Goal: Task Accomplishment & Management: Manage account settings

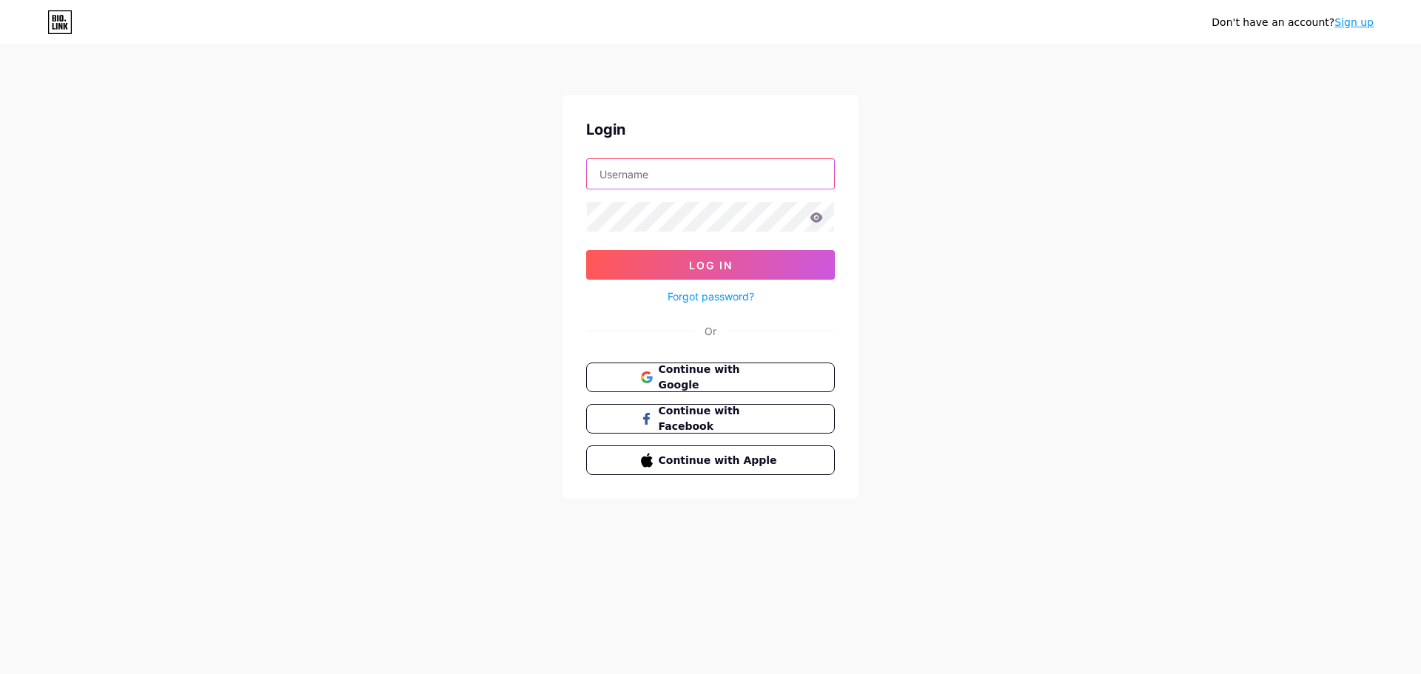
click at [668, 167] on input "text" at bounding box center [710, 174] width 247 height 30
click at [971, 147] on div "Don't have an account? Sign up Login Log In Forgot password? Or Continue with G…" at bounding box center [710, 273] width 1421 height 546
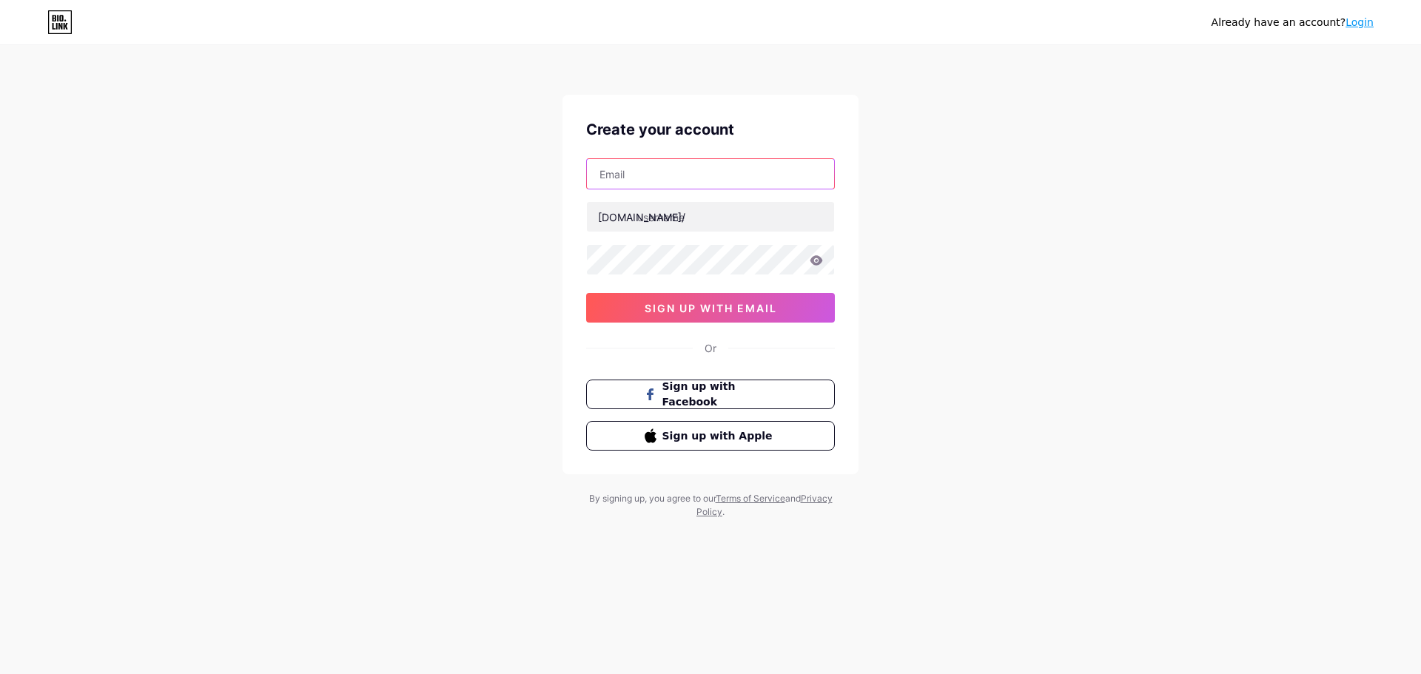
click at [633, 172] on input "text" at bounding box center [710, 174] width 247 height 30
type input "ben@simplefunction.biz"
click at [662, 222] on input "text" at bounding box center [710, 217] width 247 height 30
type input "hyperphotography"
click at [818, 263] on icon at bounding box center [816, 260] width 13 height 10
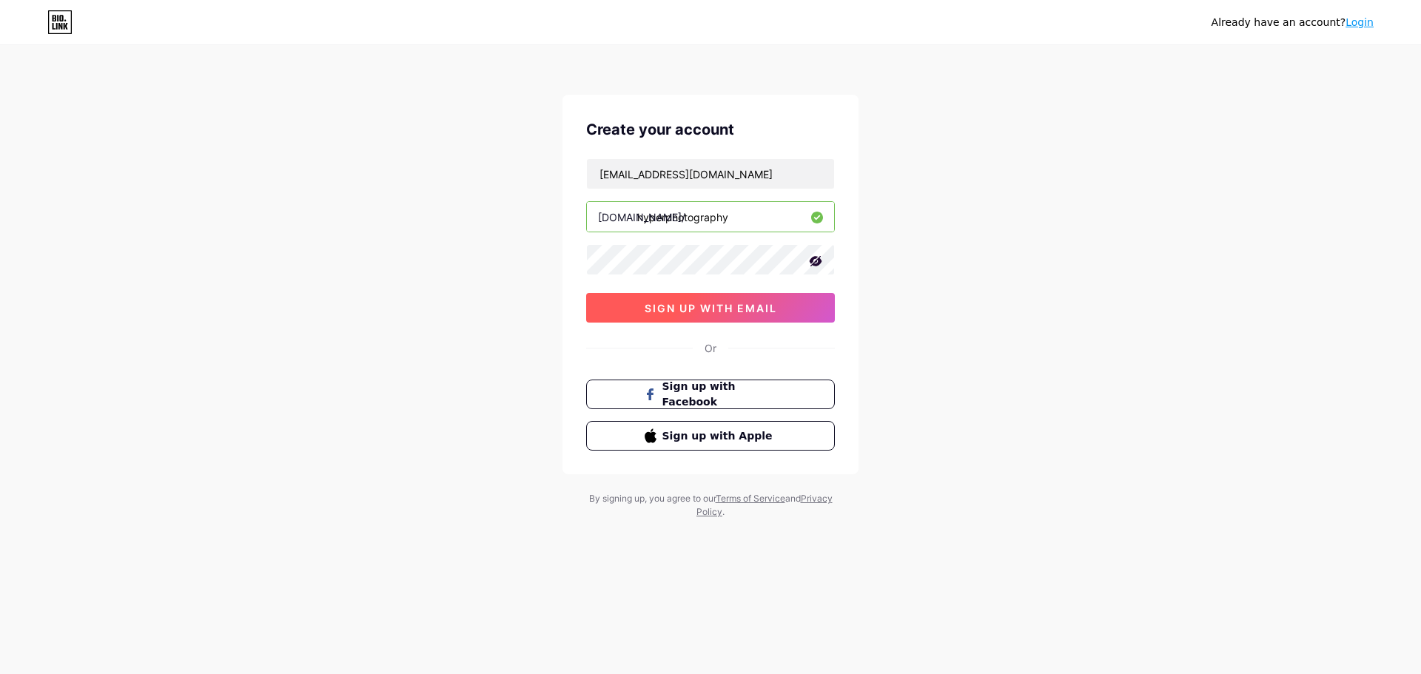
click at [699, 309] on span "sign up with email" at bounding box center [711, 308] width 132 height 13
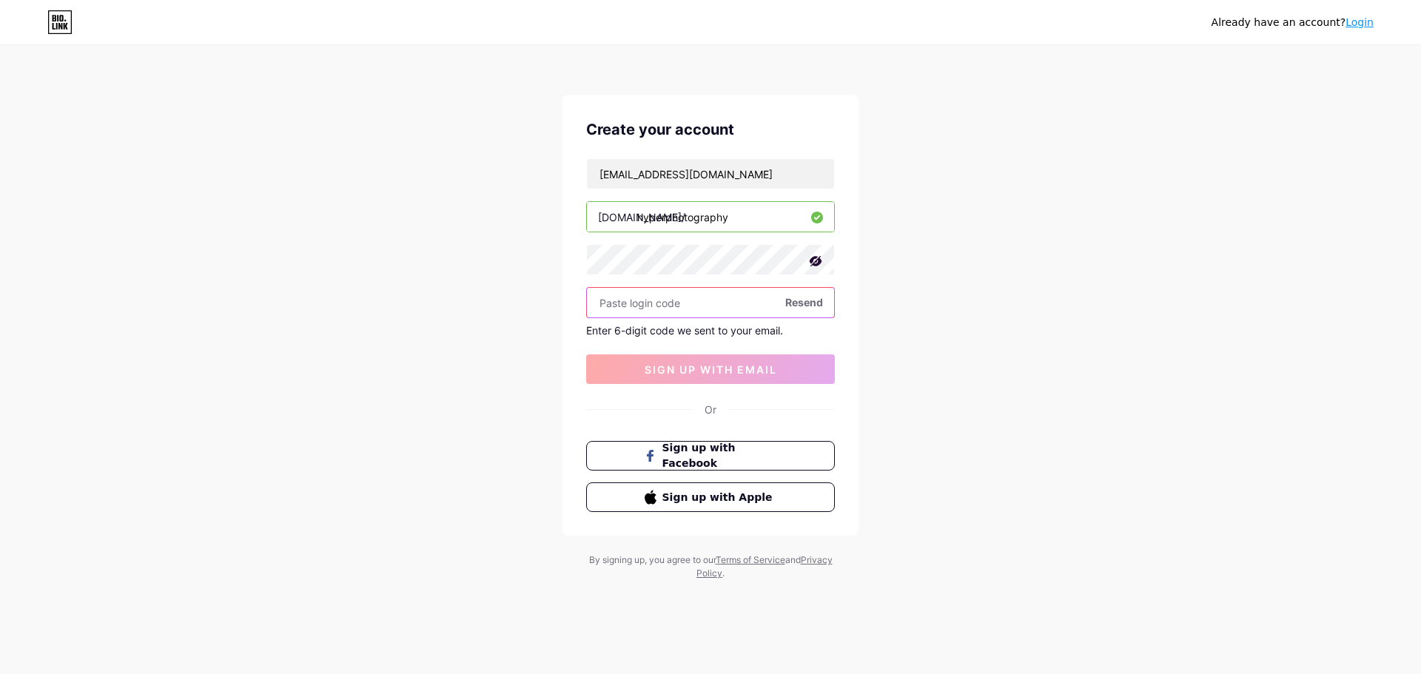
paste input "153854"
type input "153854"
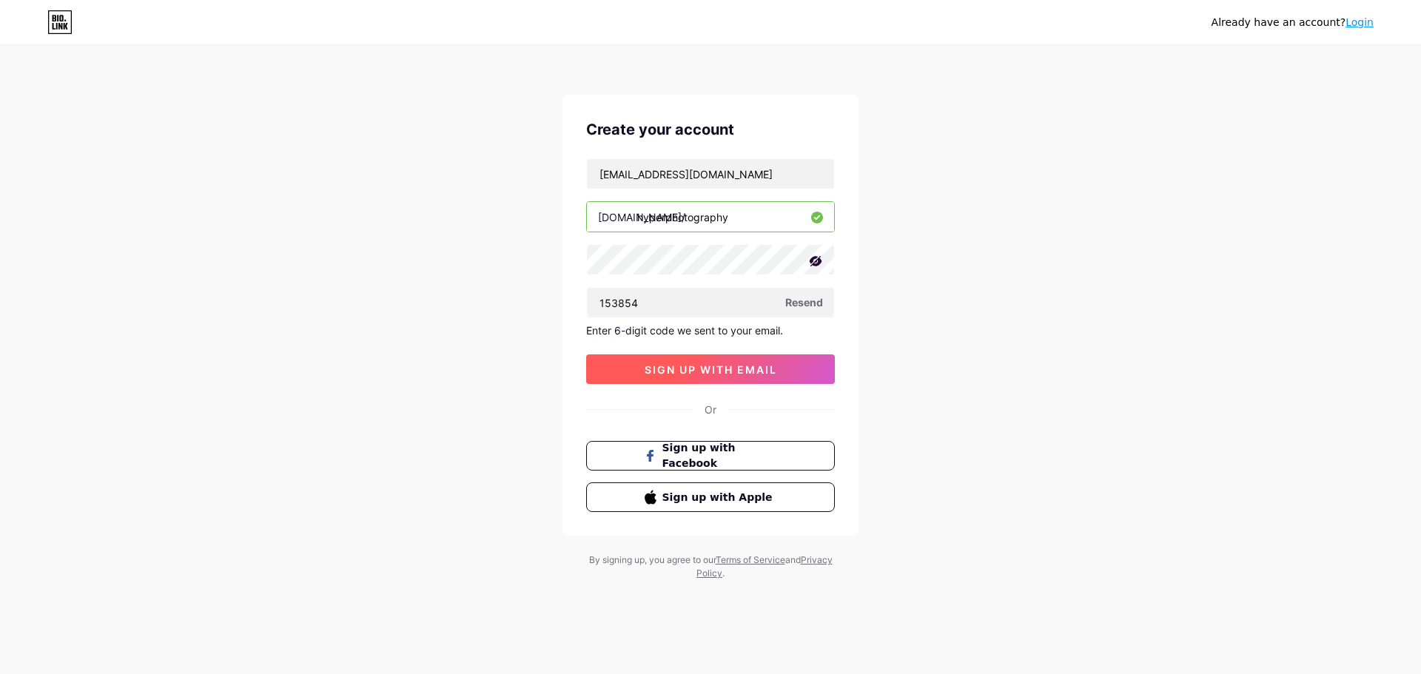
click at [698, 376] on button "sign up with email" at bounding box center [710, 369] width 249 height 30
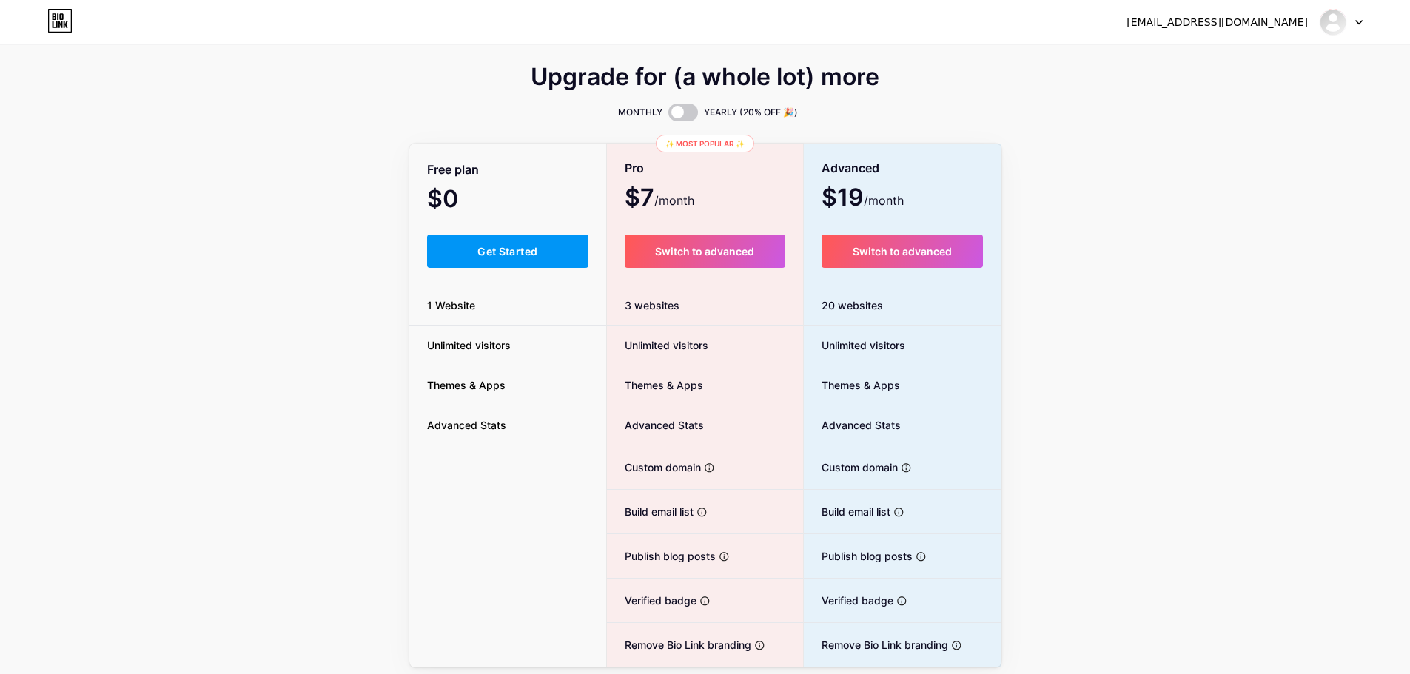
scroll to position [53, 0]
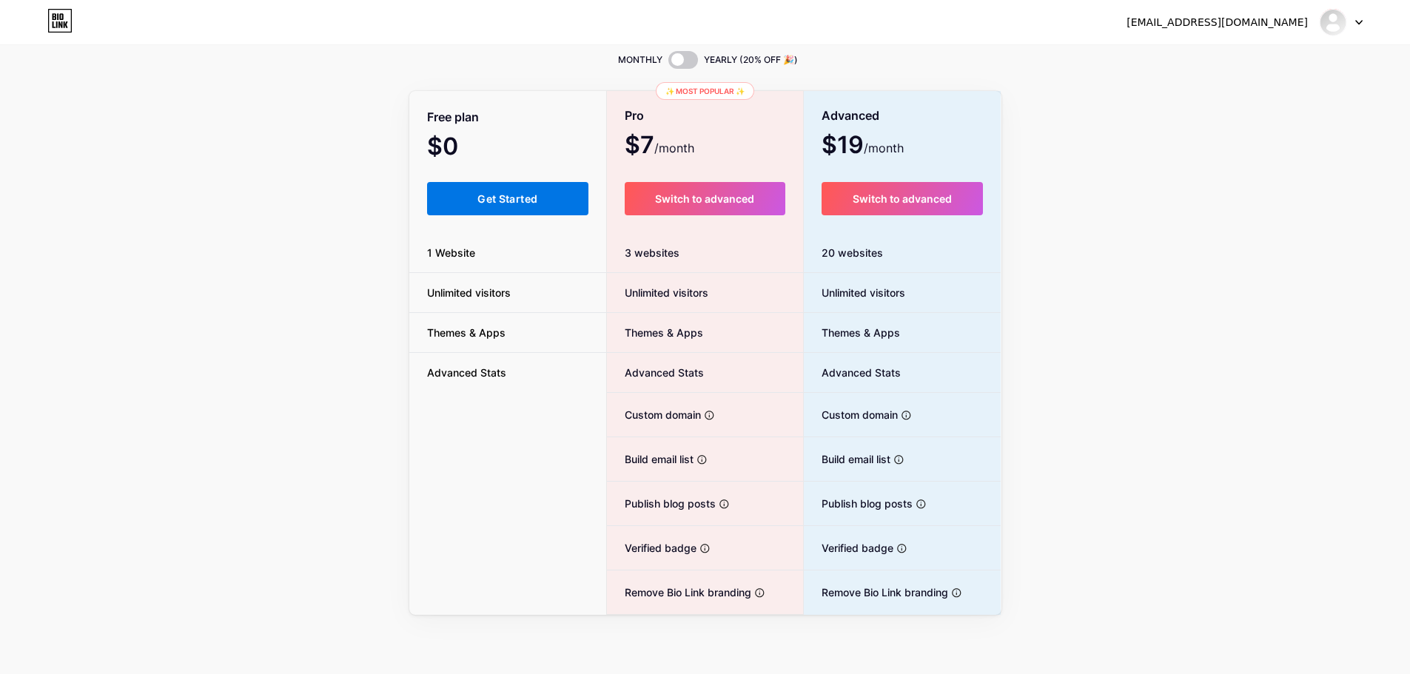
click at [490, 195] on span "Get Started" at bounding box center [507, 198] width 60 height 13
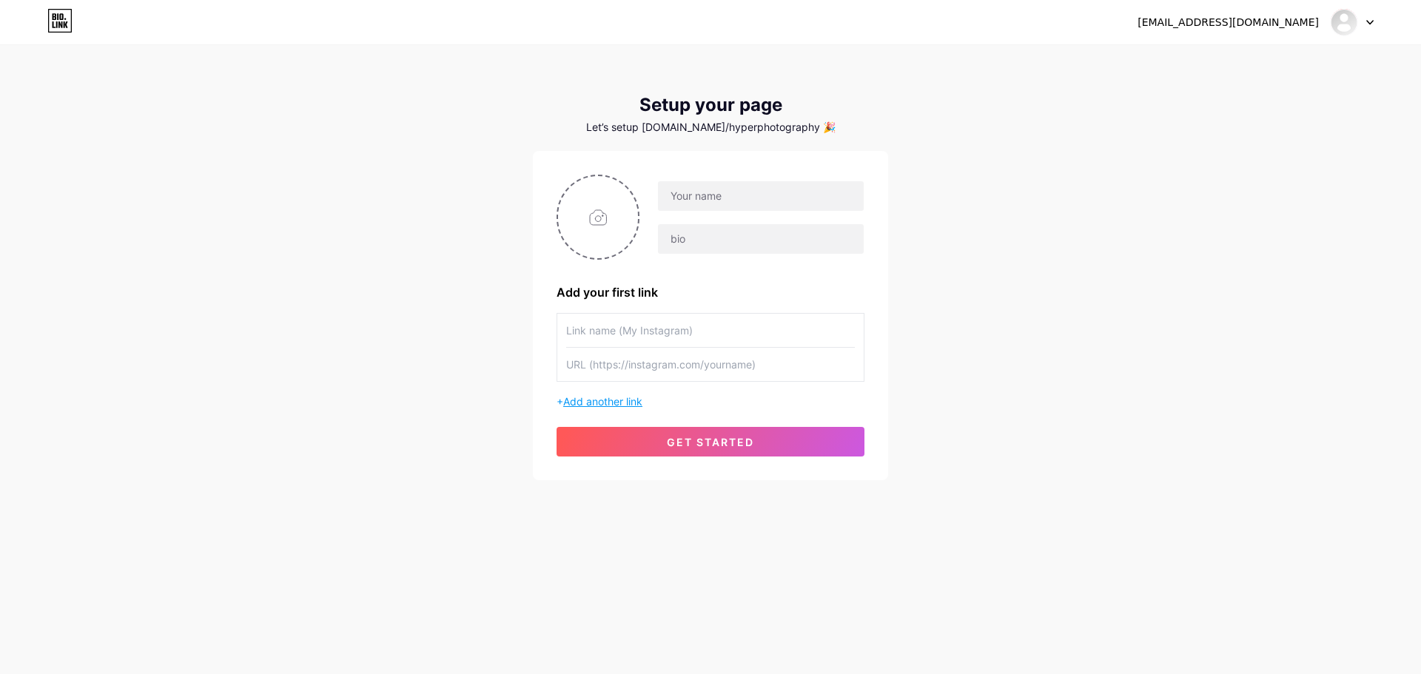
click at [611, 400] on span "Add another link" at bounding box center [602, 401] width 79 height 13
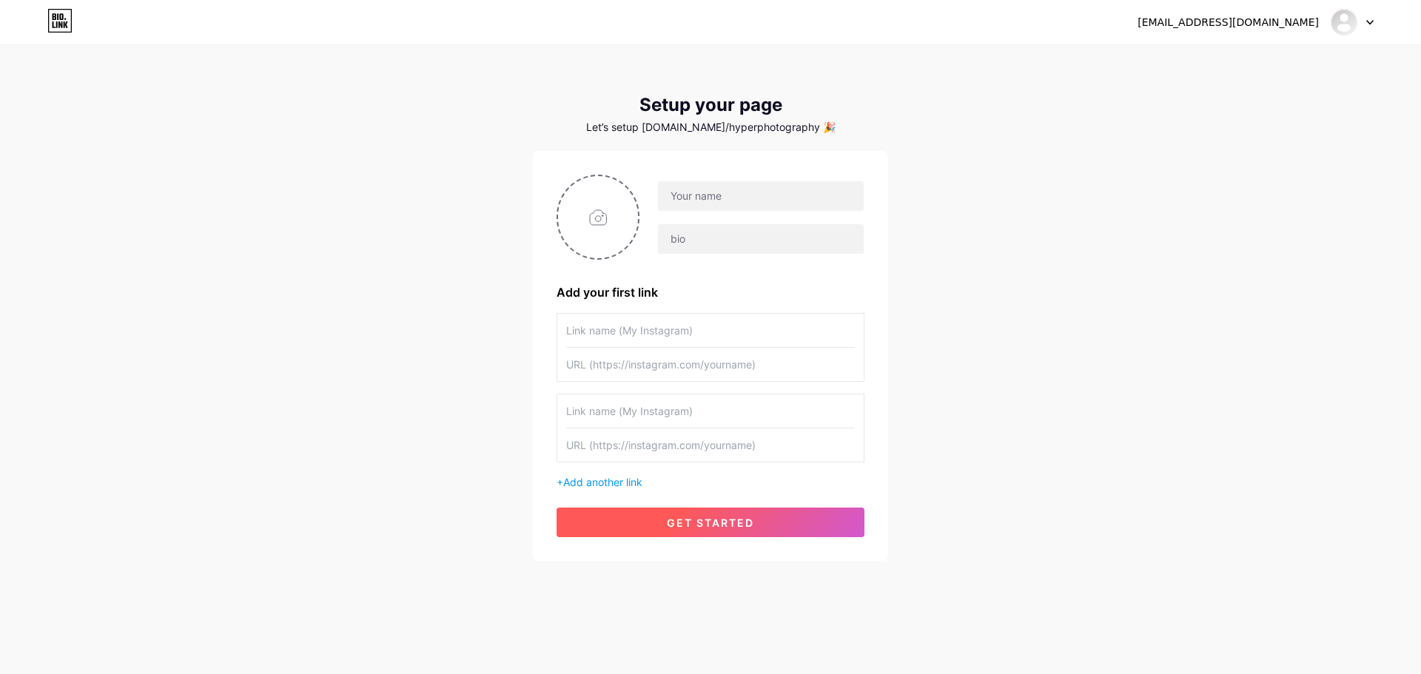
click at [752, 522] on span "get started" at bounding box center [710, 523] width 87 height 13
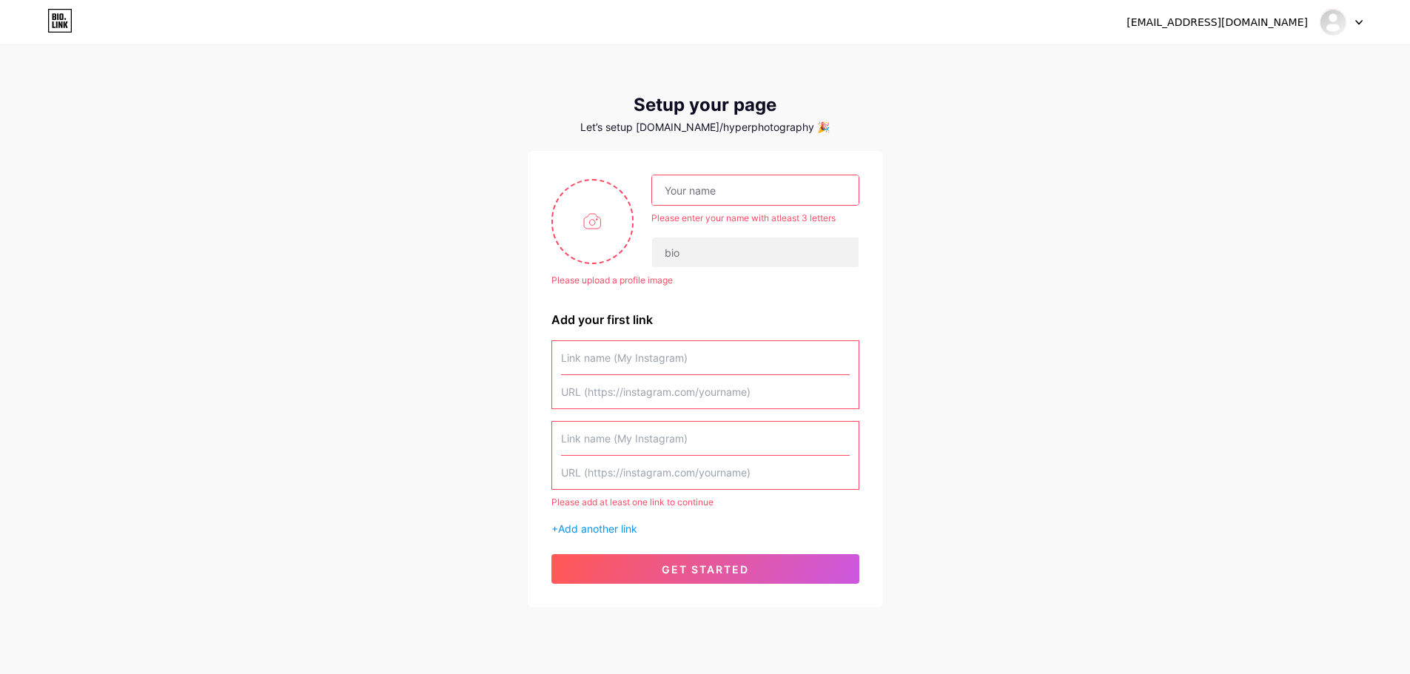
click at [697, 459] on input "text" at bounding box center [705, 472] width 289 height 33
click at [770, 424] on input "text" at bounding box center [705, 438] width 289 height 33
drag, startPoint x: 769, startPoint y: 371, endPoint x: 766, endPoint y: 307, distance: 63.7
click at [769, 370] on input "text" at bounding box center [705, 357] width 289 height 33
click at [764, 310] on div "Please upload a profile image Please enter your name with atleast 3 letters Ple…" at bounding box center [705, 379] width 308 height 409
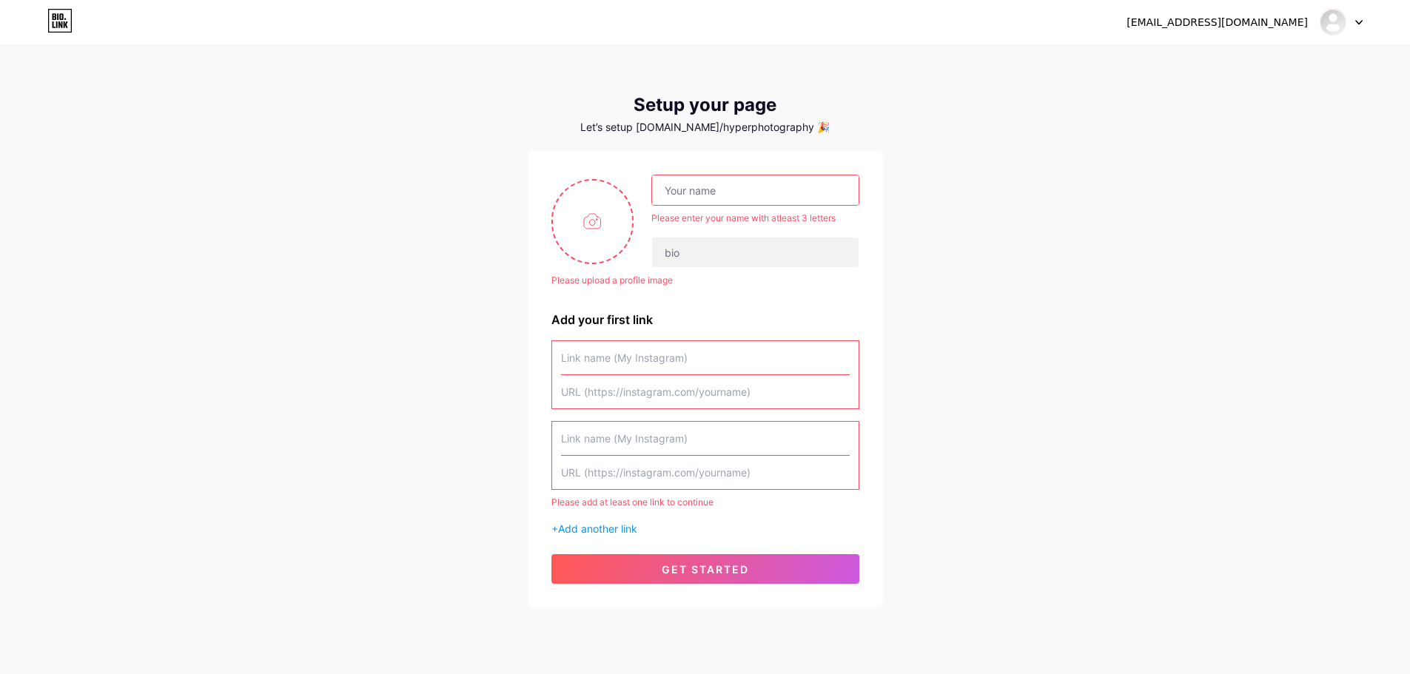
click at [1360, 21] on icon at bounding box center [1359, 23] width 6 height 4
click at [1252, 55] on link "Dashboard" at bounding box center [1270, 61] width 184 height 40
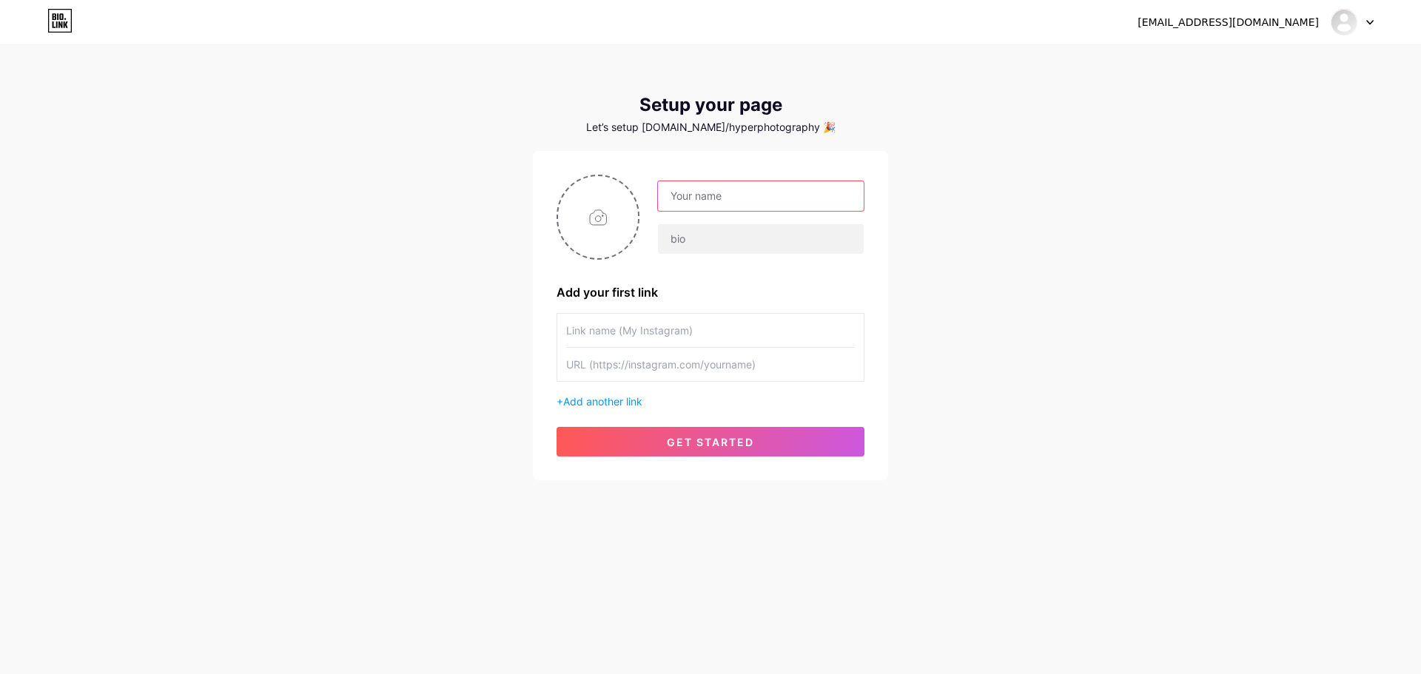
click at [731, 201] on input "text" at bounding box center [761, 196] width 206 height 30
type input "Ben"
type input "photography"
click at [672, 323] on input "text" at bounding box center [710, 330] width 289 height 33
type input "My Instagram"
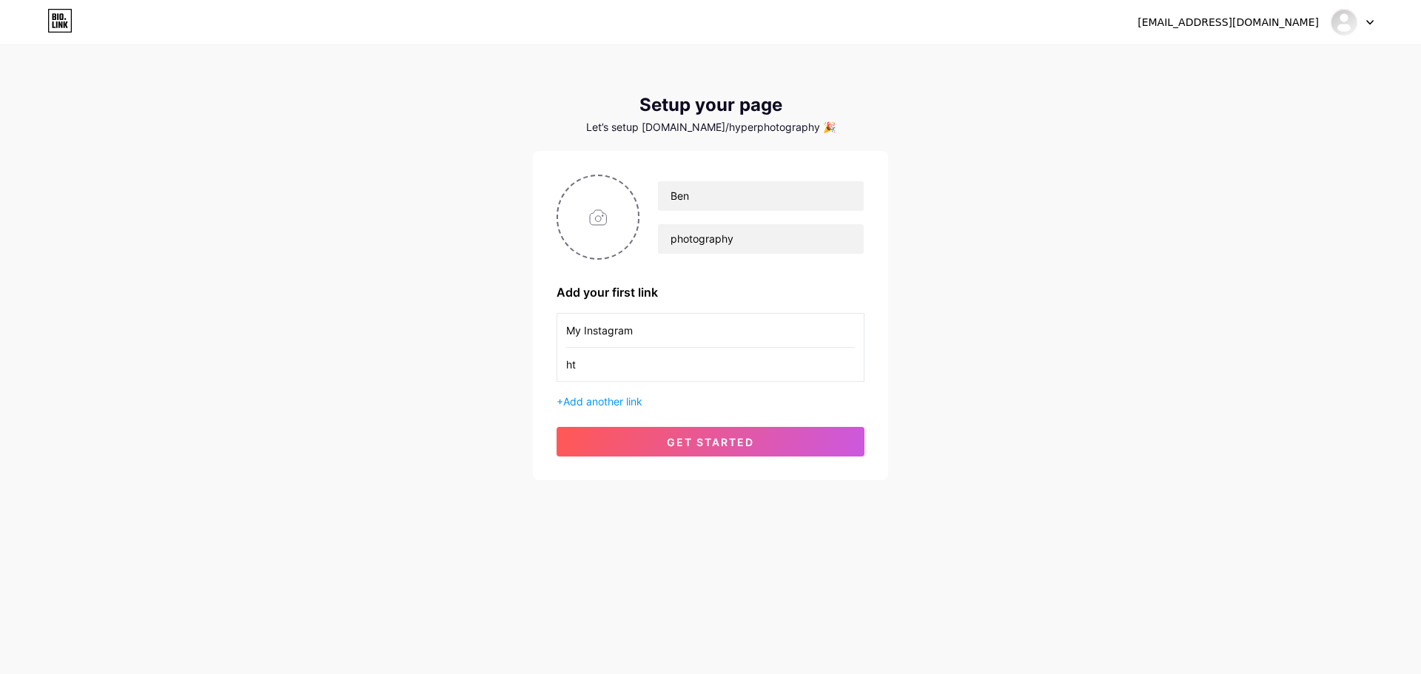
type input "h"
type input "https://instagram.com/hyperphotography"
click at [674, 443] on span "get started" at bounding box center [710, 442] width 87 height 13
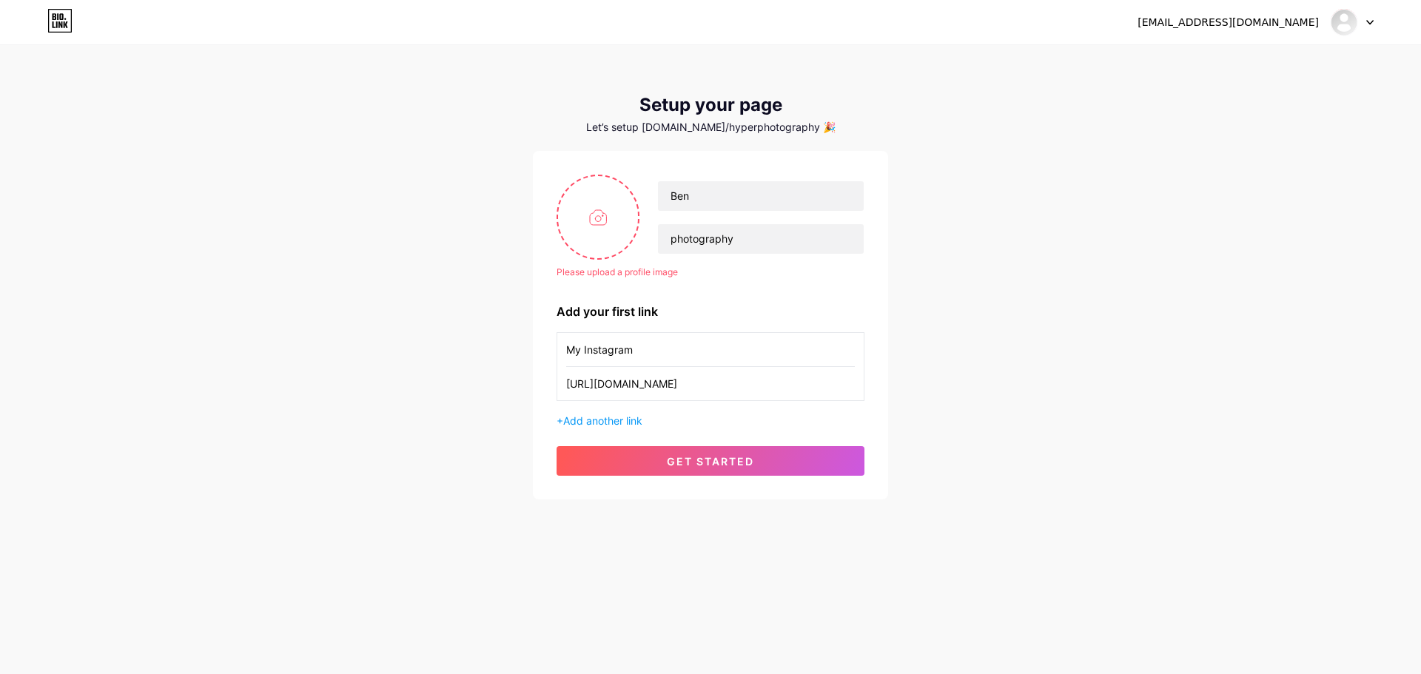
click at [68, 28] on icon at bounding box center [59, 21] width 25 height 24
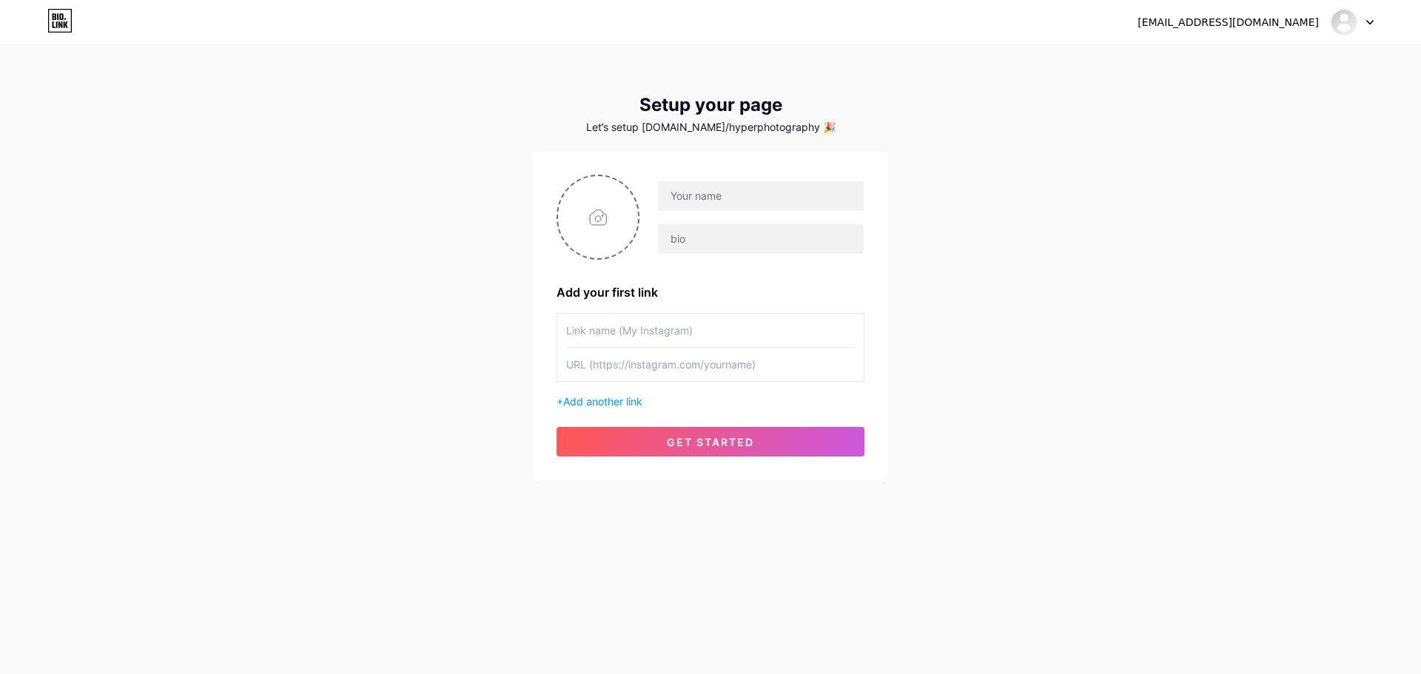
click at [68, 28] on icon at bounding box center [59, 21] width 25 height 24
click at [68, 28] on html "ben@simplefunction.biz Dashboard Logout Setup your page Let’s setup bio.link/hy…" at bounding box center [710, 337] width 1421 height 674
click at [68, 28] on icon at bounding box center [59, 21] width 25 height 24
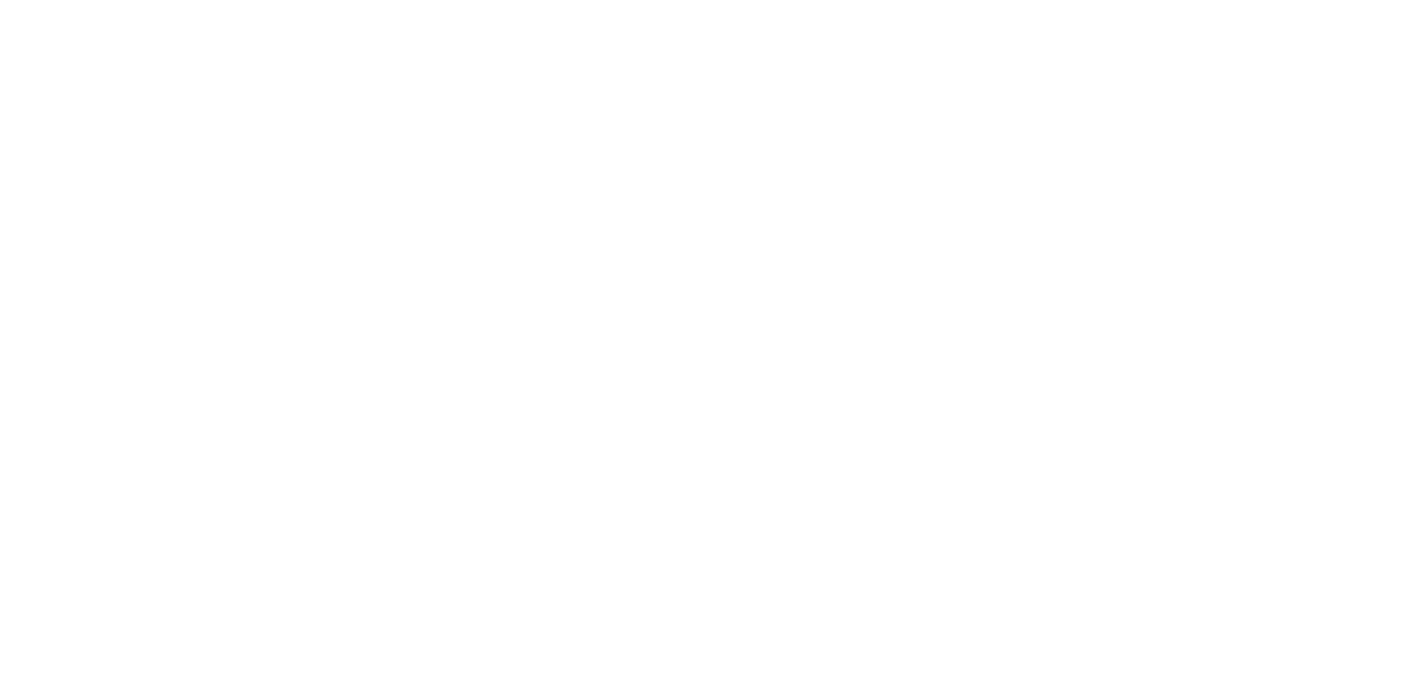
click at [68, 0] on html at bounding box center [710, 0] width 1421 height 0
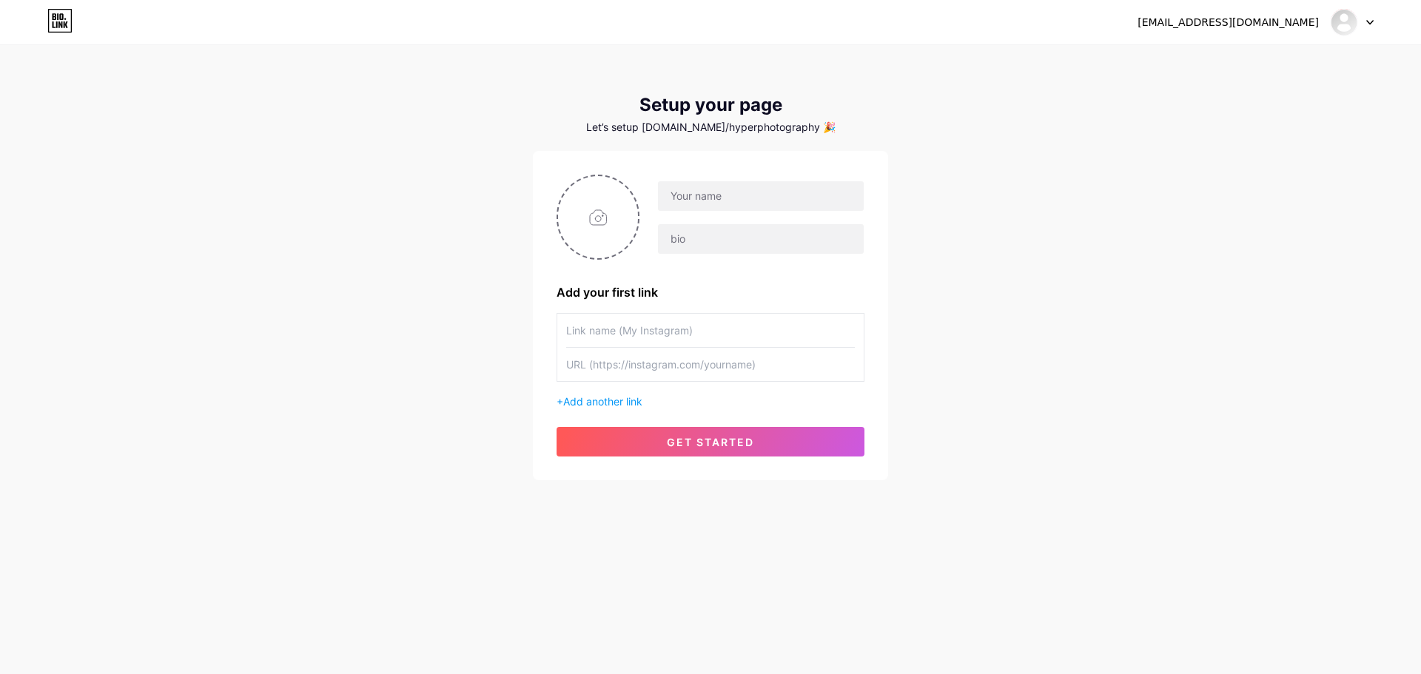
click at [68, 28] on icon at bounding box center [59, 21] width 25 height 24
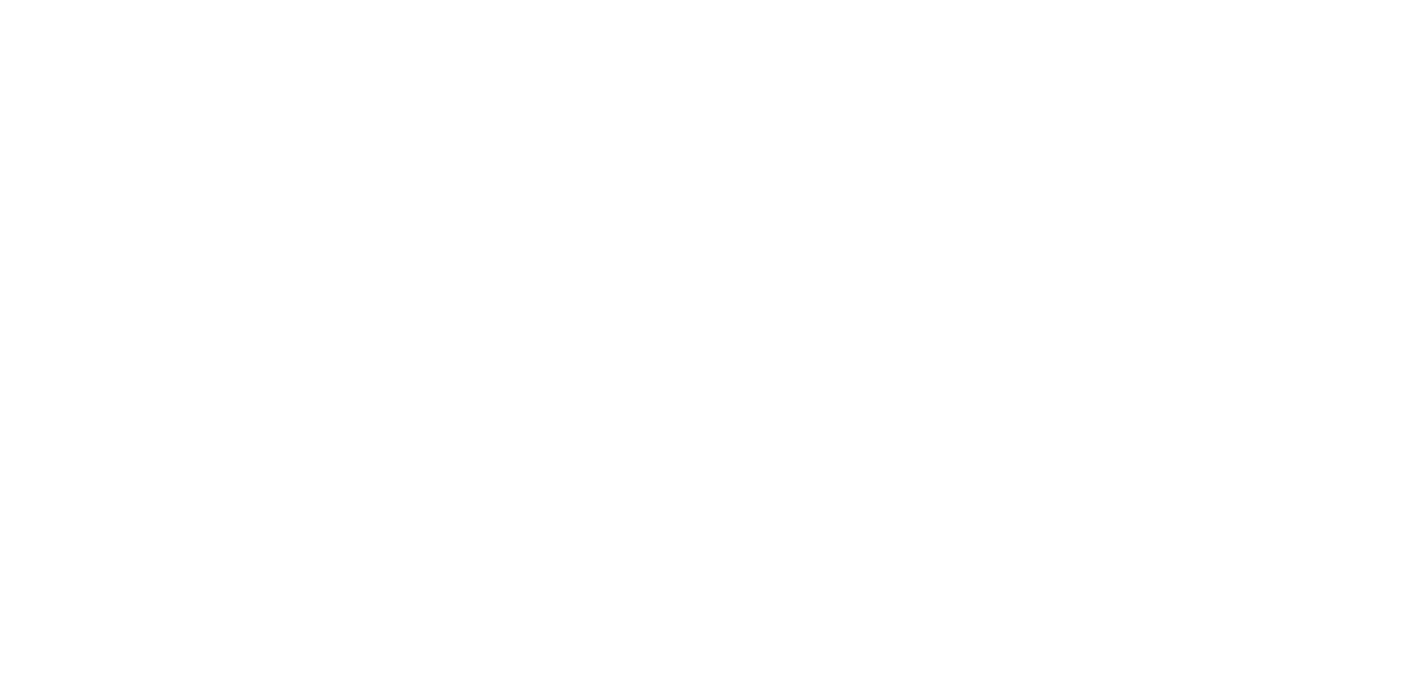
click at [68, 0] on html at bounding box center [710, 0] width 1421 height 0
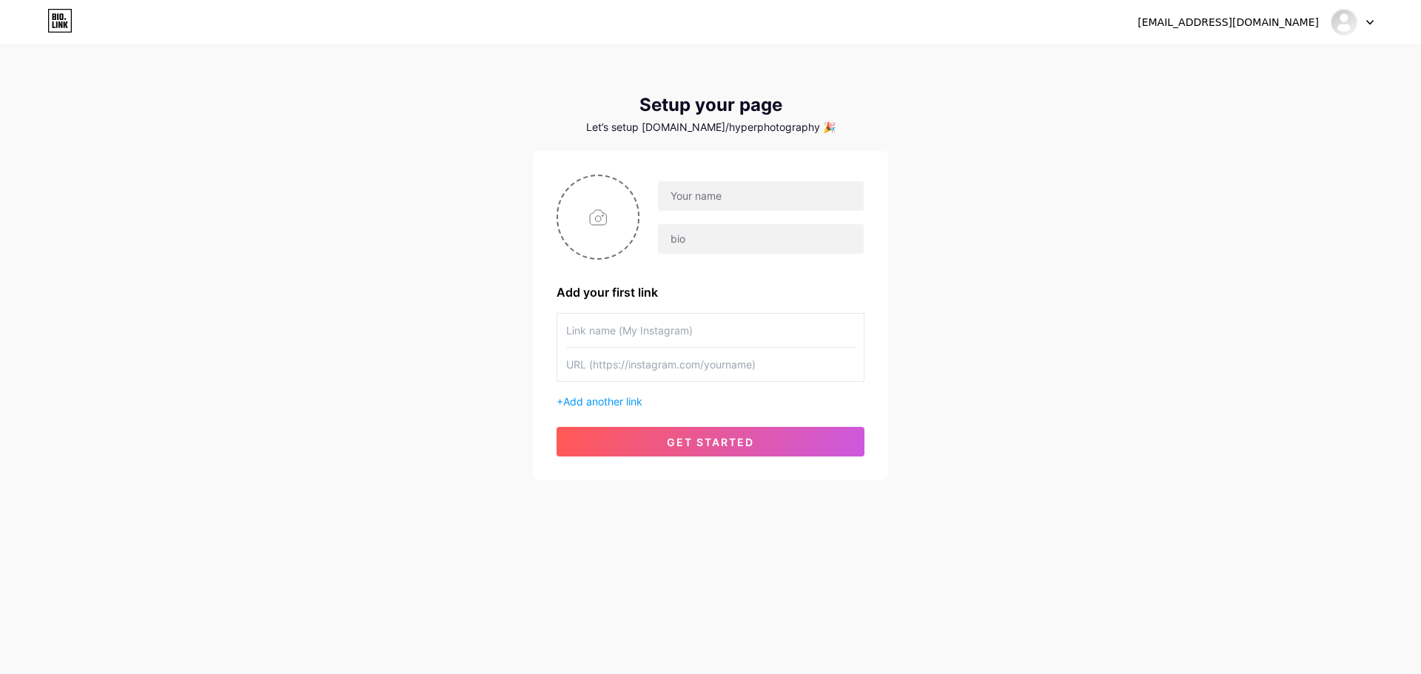
click at [1373, 21] on div "ben@simplefunction.biz Dashboard Logout" at bounding box center [710, 22] width 1421 height 27
click at [1368, 21] on icon at bounding box center [1370, 23] width 6 height 4
click at [1246, 59] on link "Dashboard" at bounding box center [1281, 61] width 184 height 40
click at [707, 198] on input "text" at bounding box center [761, 196] width 206 height 30
type input "t"
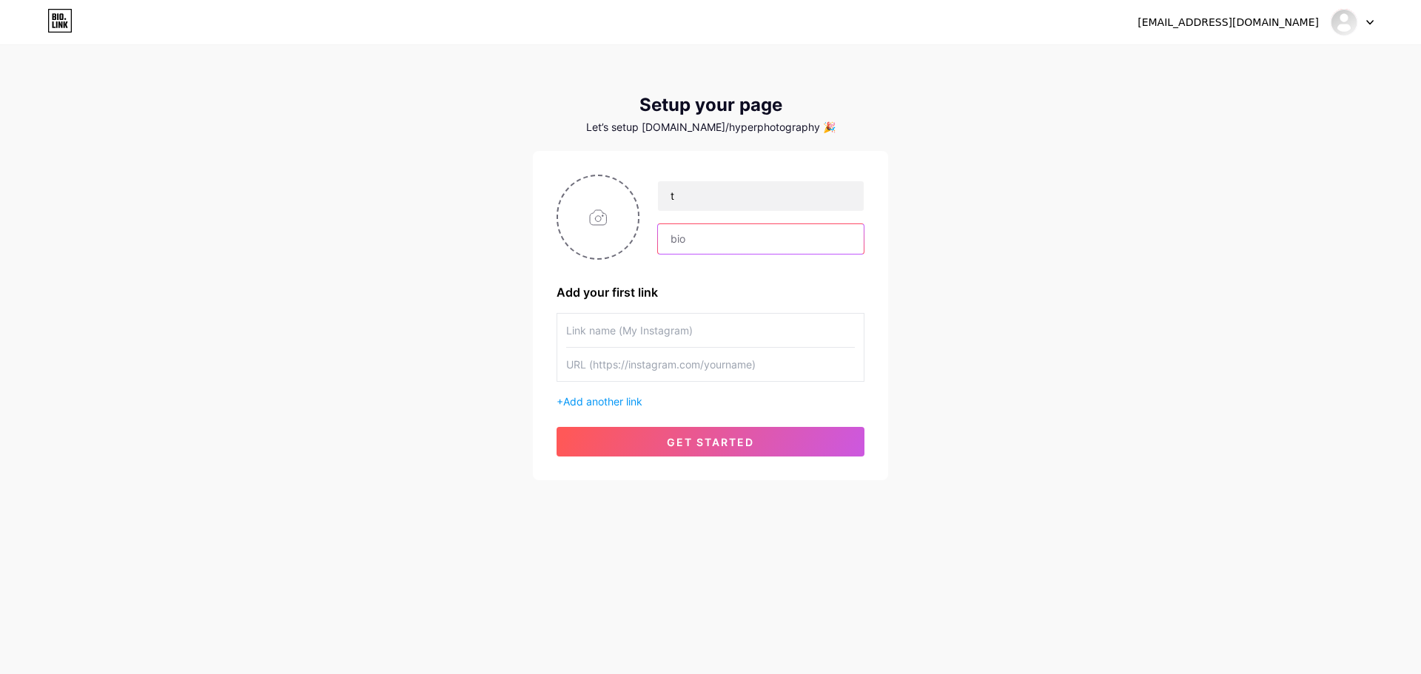
click at [703, 231] on input "text" at bounding box center [761, 239] width 206 height 30
type input "t"
click at [619, 332] on input "text" at bounding box center [710, 330] width 289 height 33
type input "t"
click at [621, 371] on input "text" at bounding box center [710, 364] width 289 height 33
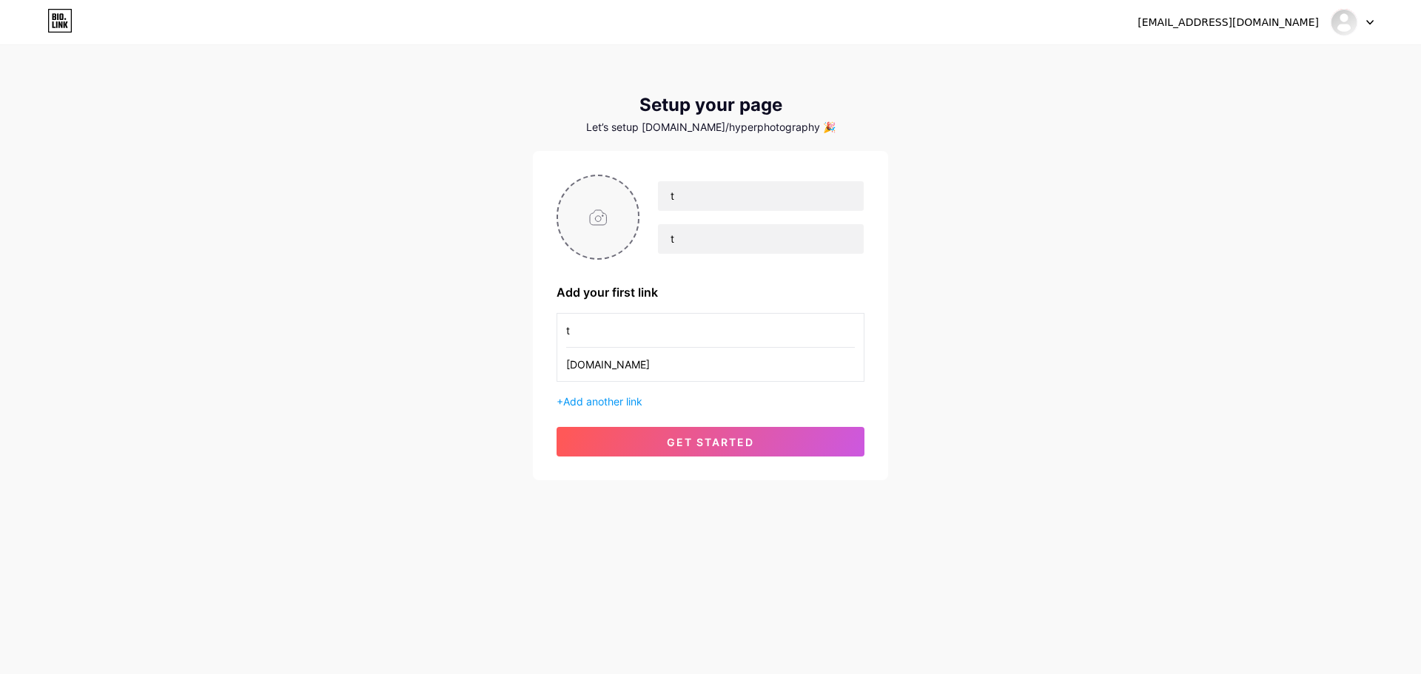
type input "instagram.com"
click at [608, 209] on input "file" at bounding box center [598, 217] width 80 height 82
type input "C:\fakepath\Untitled design.png"
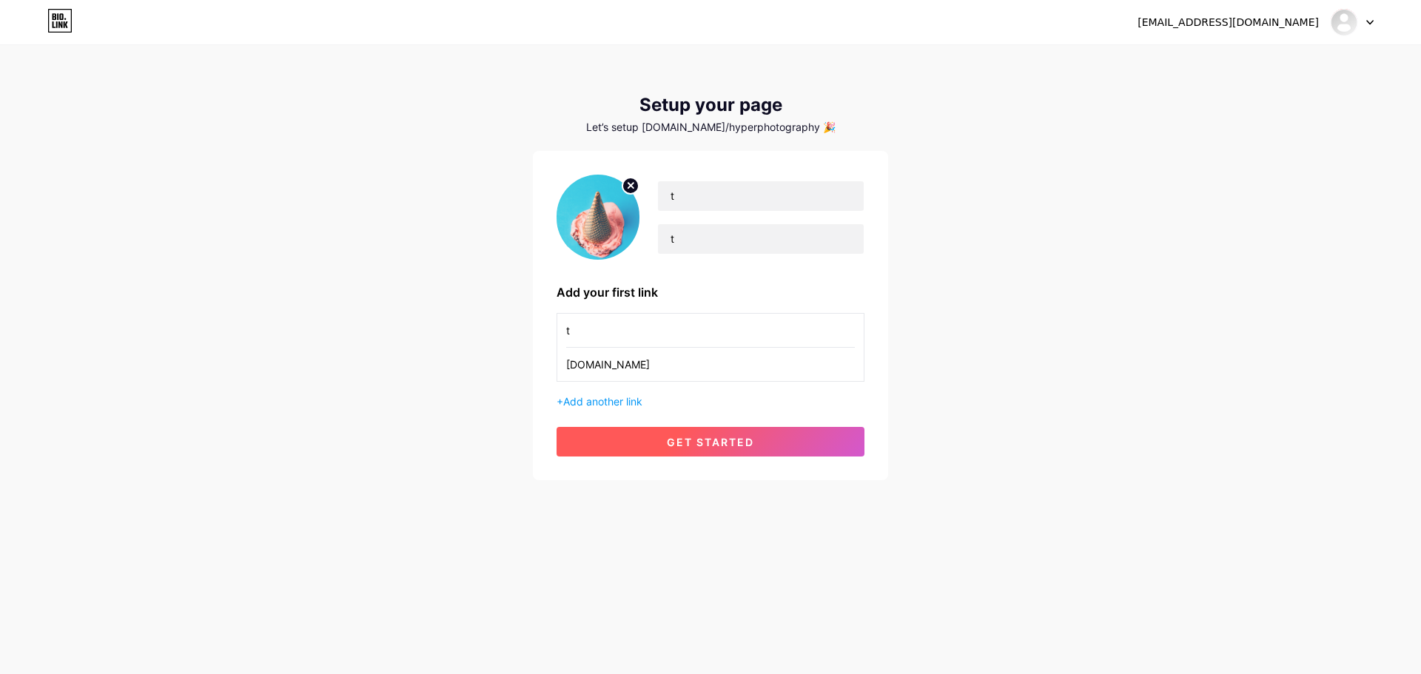
click at [719, 439] on span "get started" at bounding box center [710, 442] width 87 height 13
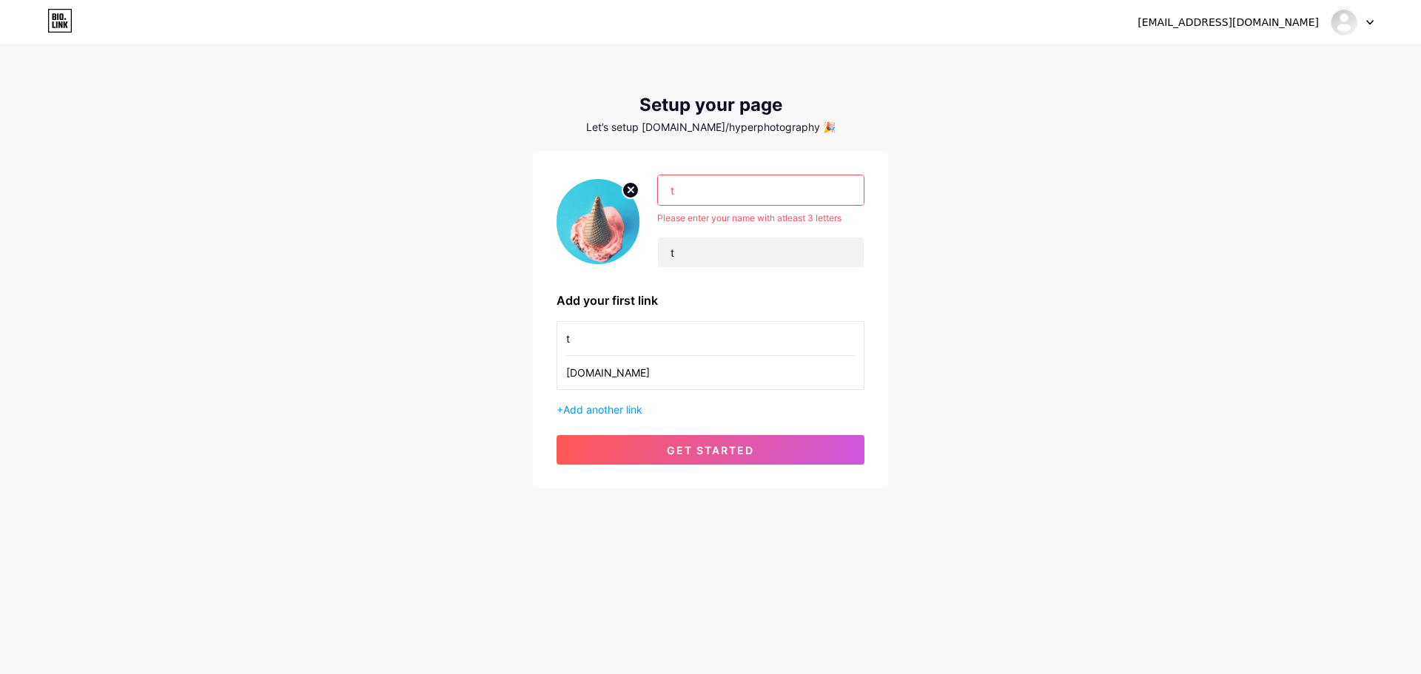
click at [716, 190] on input "t" at bounding box center [761, 190] width 206 height 30
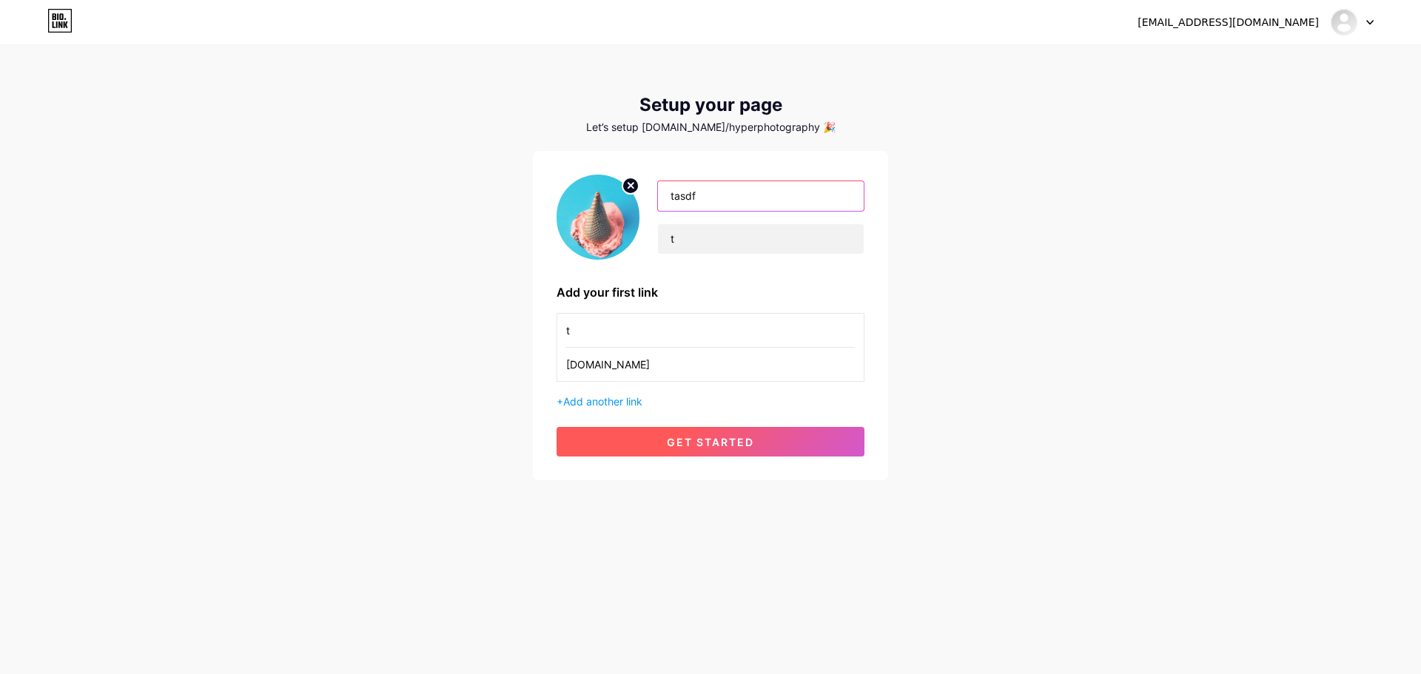
type input "tasdf"
click at [716, 442] on span "get started" at bounding box center [710, 442] width 87 height 13
click at [717, 439] on span "get started" at bounding box center [710, 442] width 87 height 13
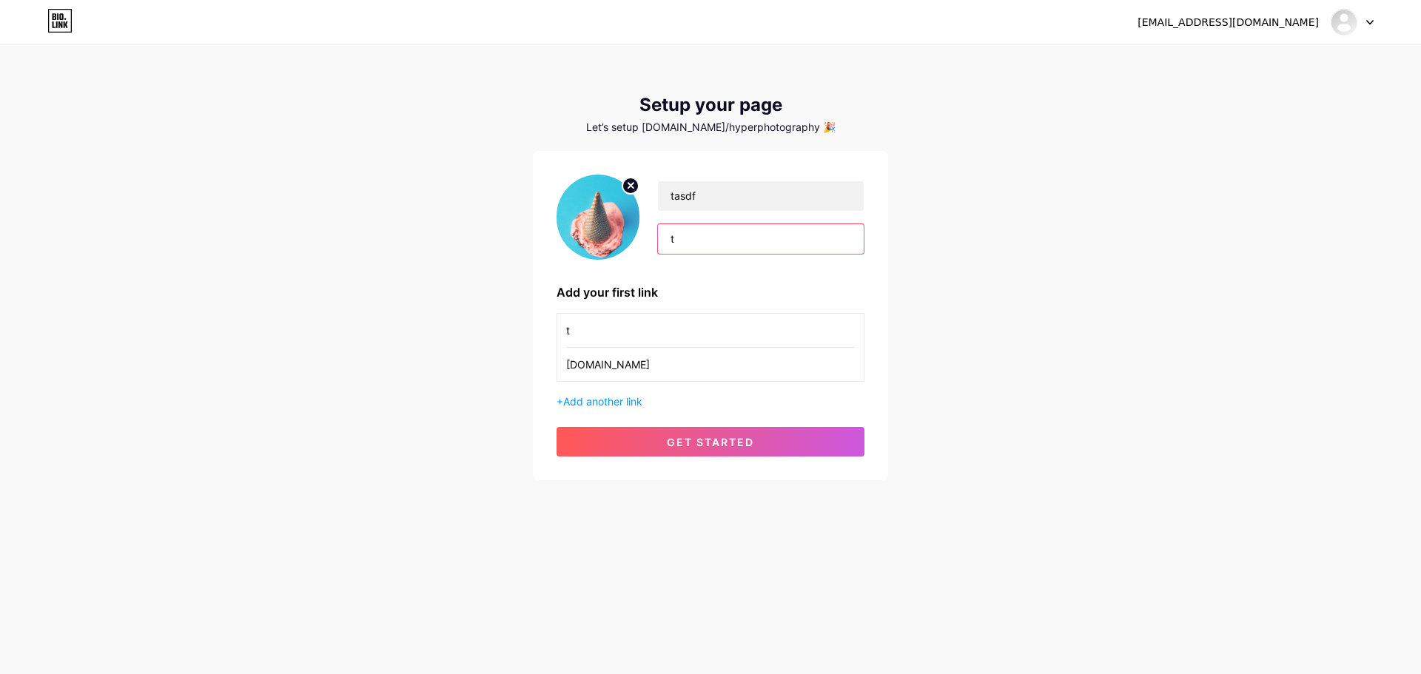
click at [831, 243] on input "t" at bounding box center [761, 239] width 206 height 30
type input "tasd addderf"
click at [726, 433] on button "get started" at bounding box center [710, 442] width 308 height 30
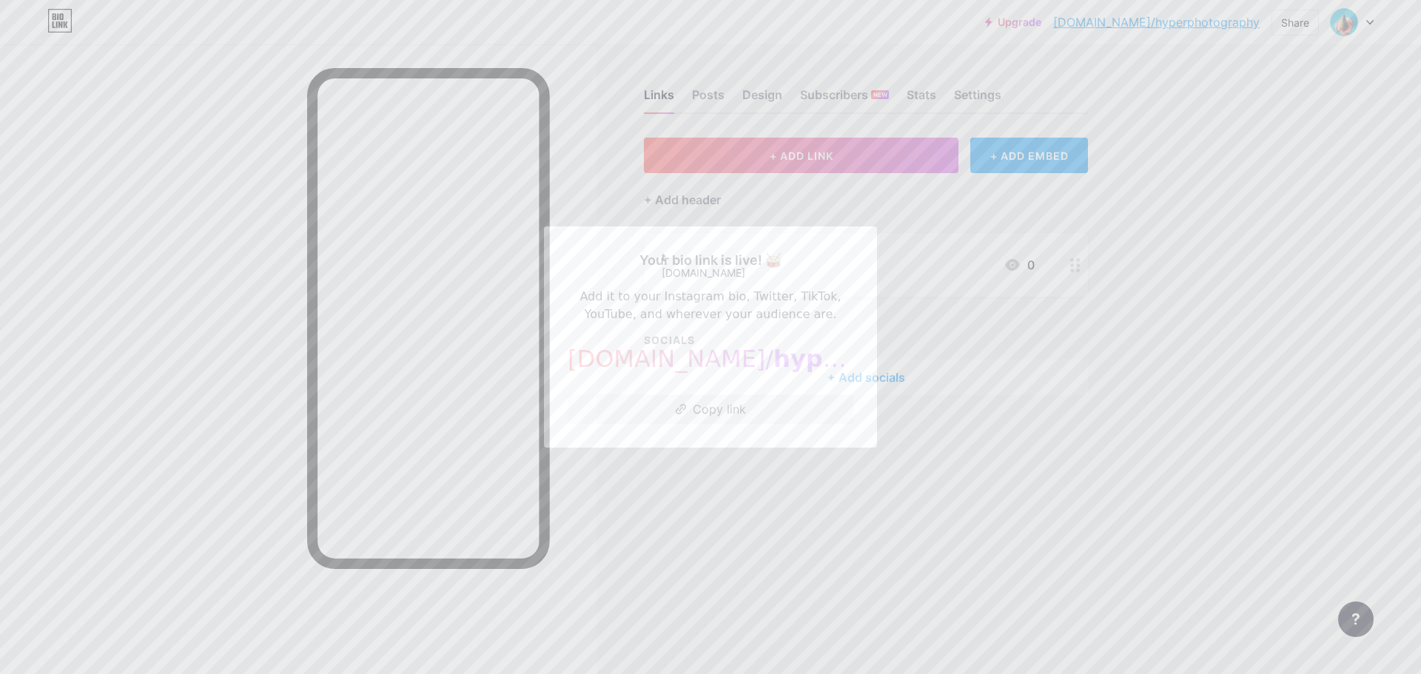
click at [736, 515] on div at bounding box center [710, 337] width 1421 height 674
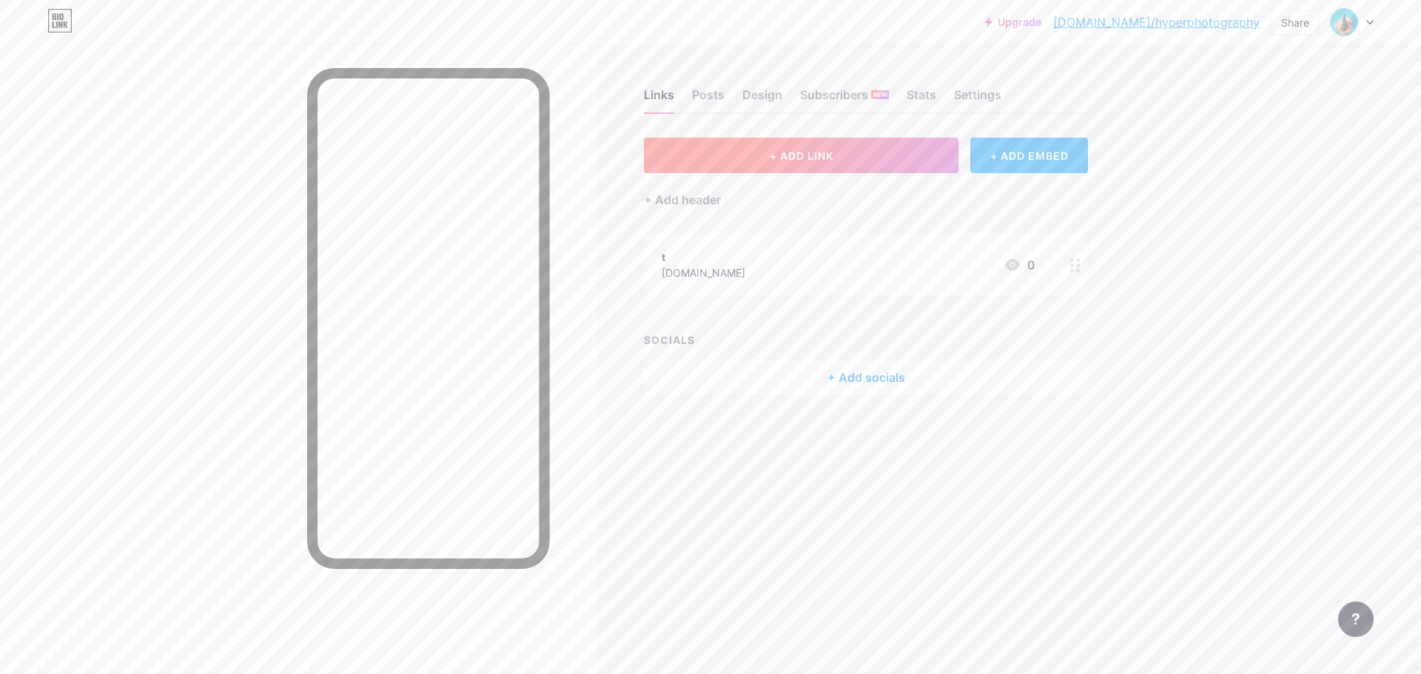
click at [804, 159] on span "+ ADD LINK" at bounding box center [802, 155] width 64 height 13
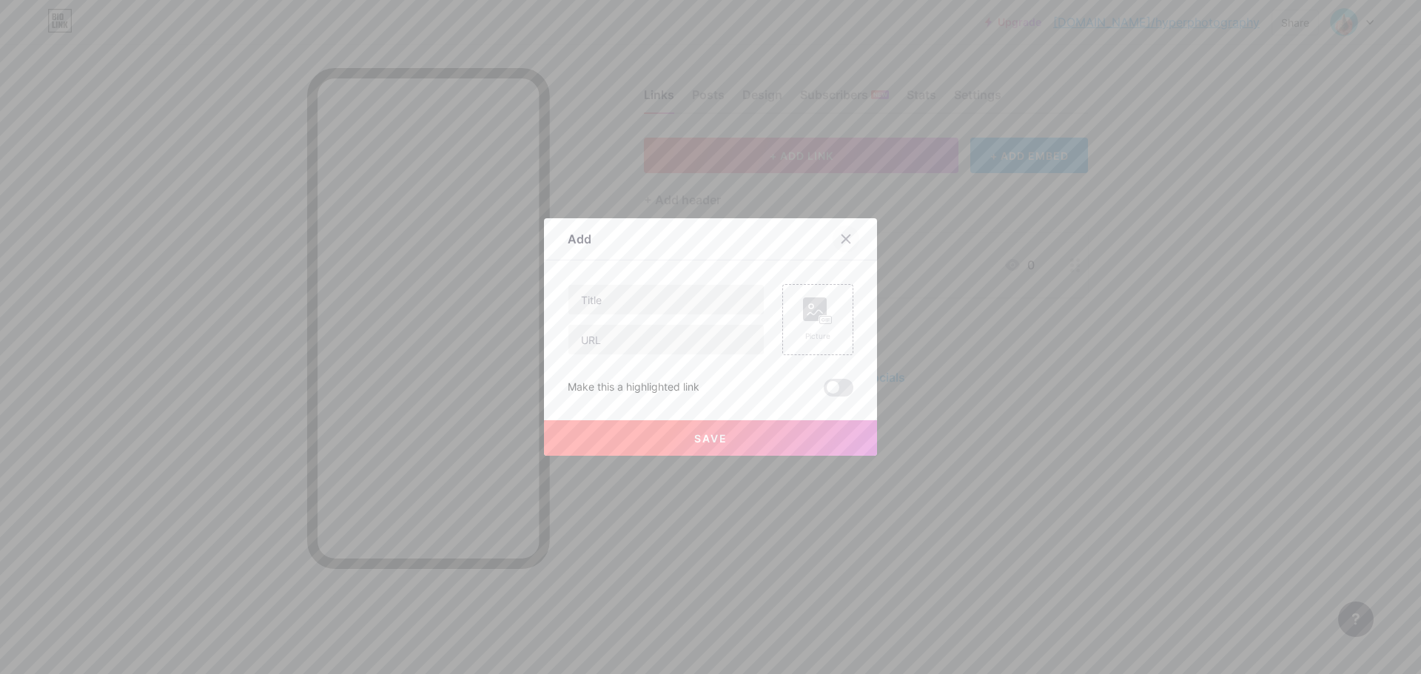
click at [847, 243] on div at bounding box center [846, 239] width 27 height 27
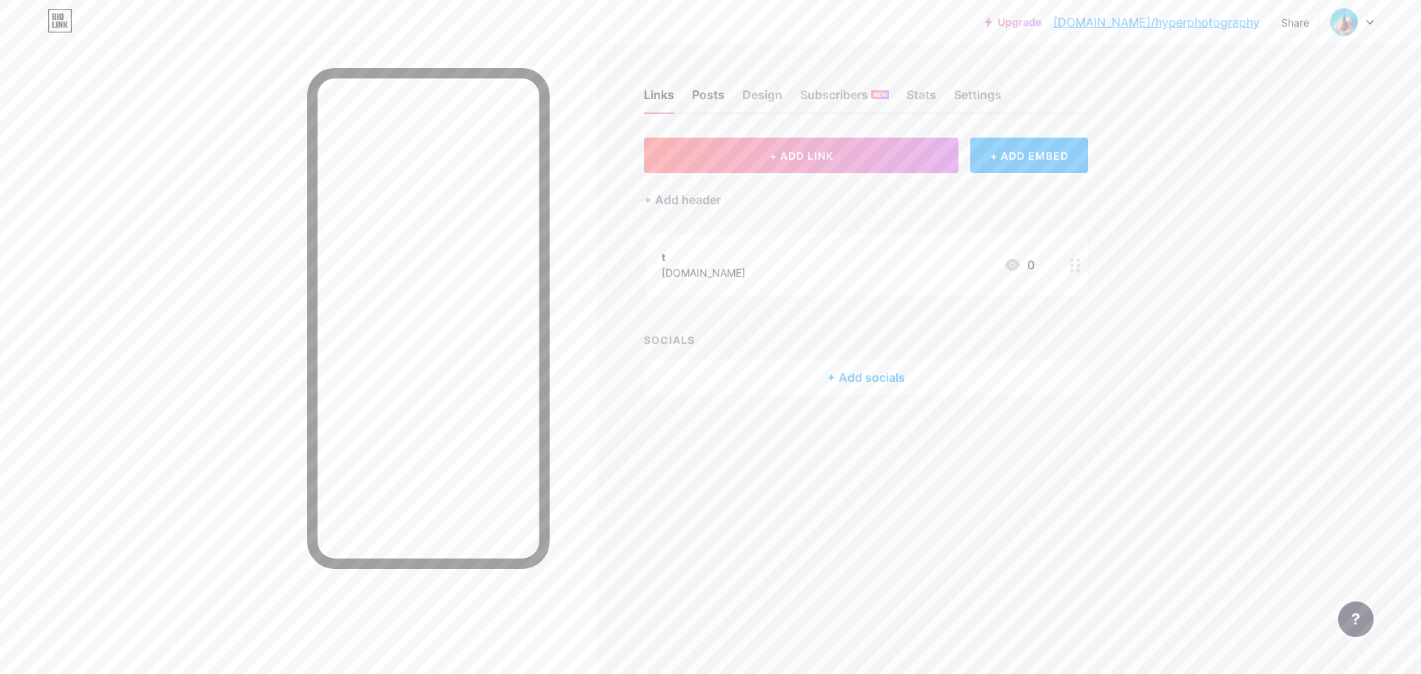
click at [704, 99] on div "Posts" at bounding box center [708, 99] width 33 height 27
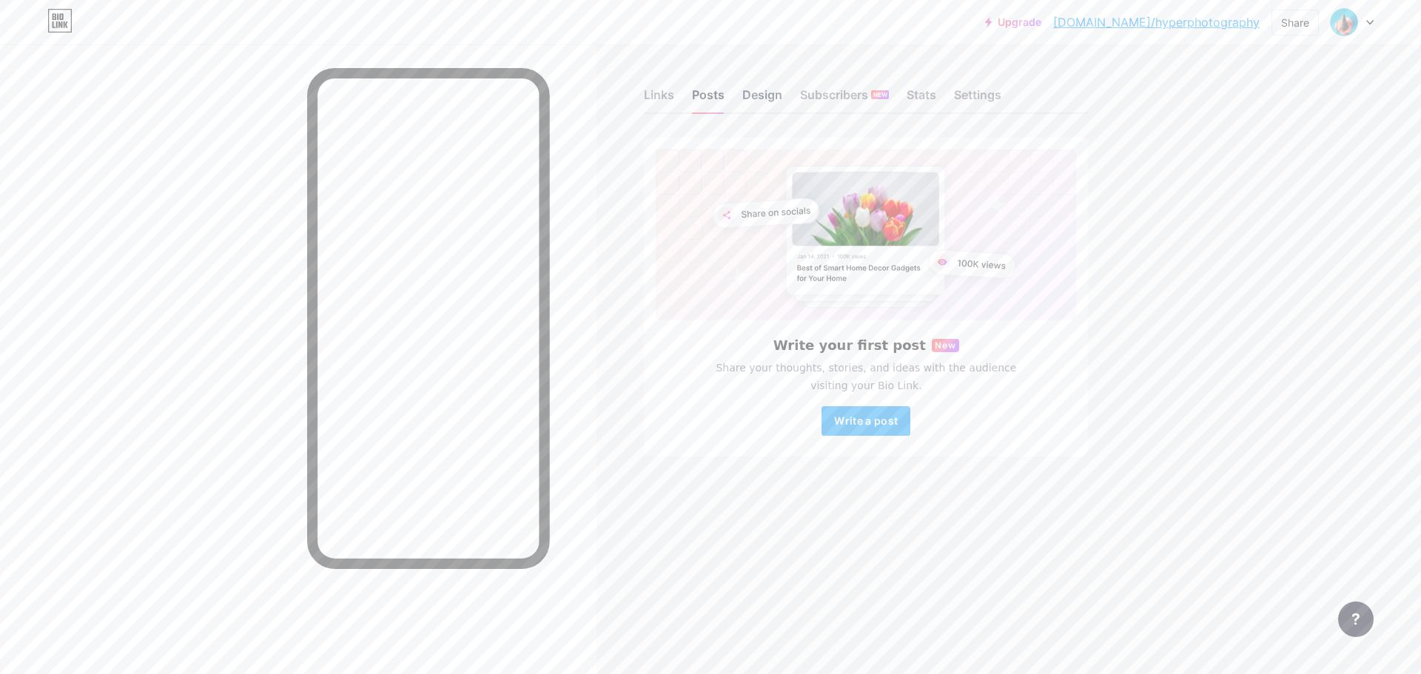
click at [750, 98] on div "Design" at bounding box center [762, 99] width 40 height 27
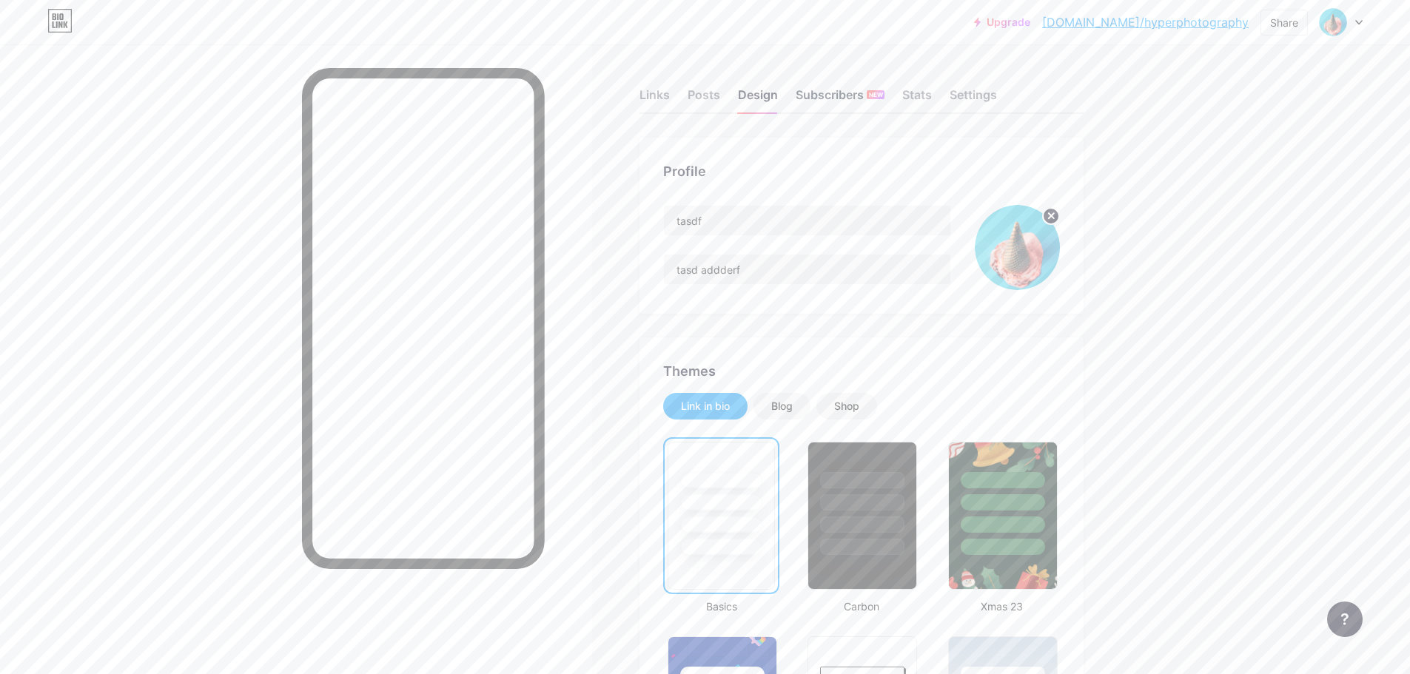
click at [834, 96] on div "Subscribers NEW" at bounding box center [840, 99] width 89 height 27
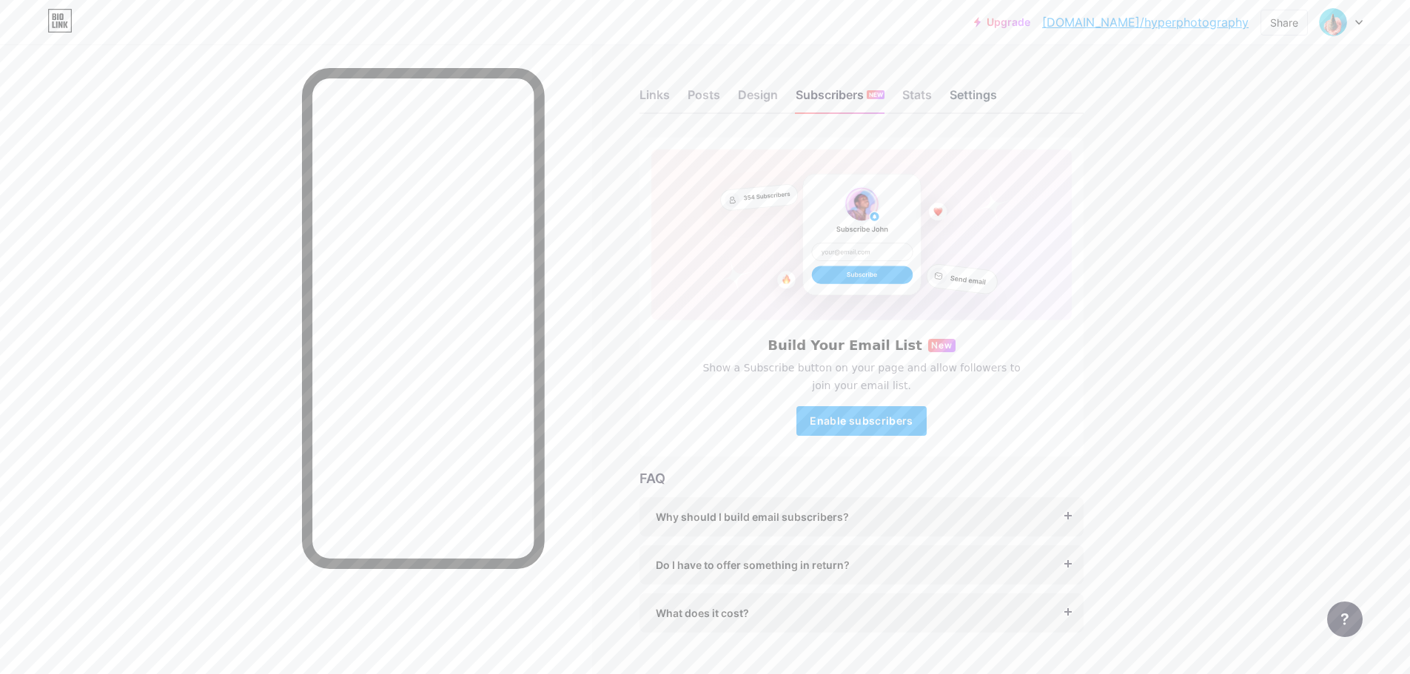
click at [965, 93] on div "Settings" at bounding box center [972, 99] width 47 height 27
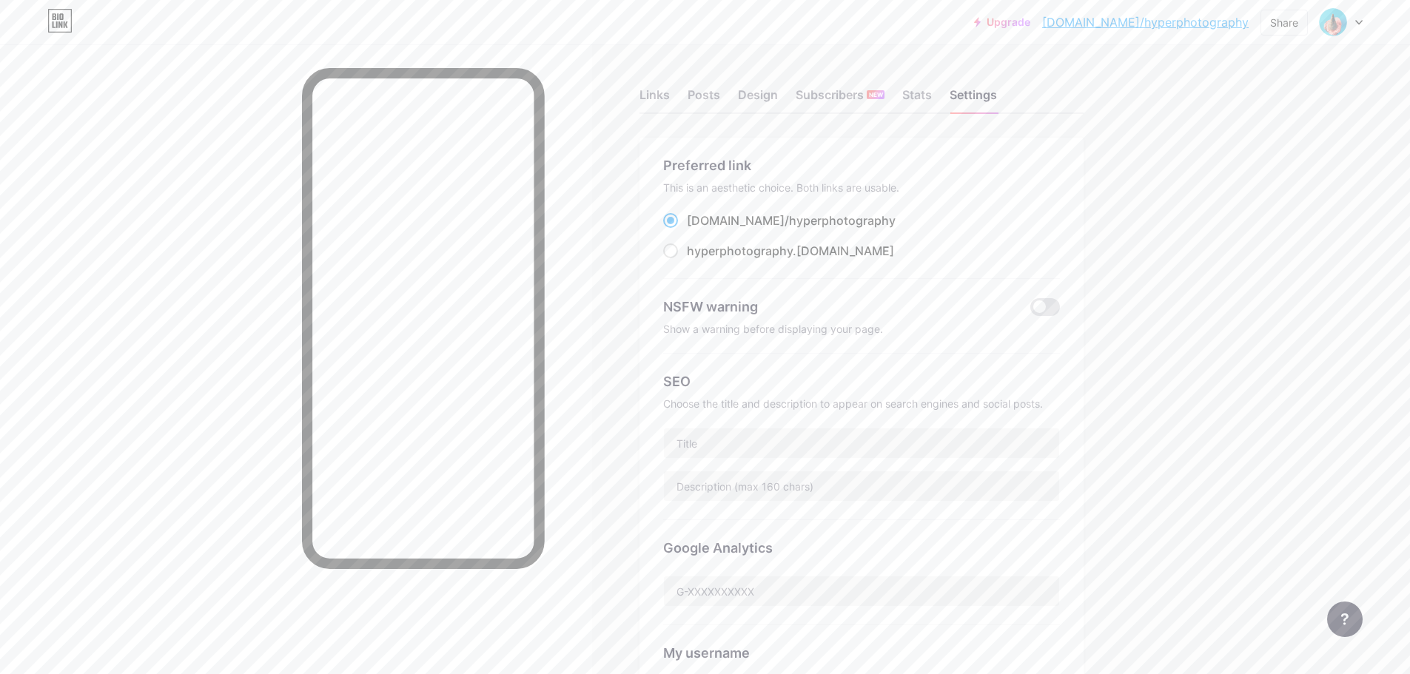
click at [1342, 616] on icon at bounding box center [1344, 619] width 7 height 12
click at [1260, 526] on link at bounding box center [1269, 526] width 185 height 33
click at [1361, 25] on div at bounding box center [1340, 22] width 43 height 27
click at [1251, 161] on link "Account settings" at bounding box center [1270, 168] width 184 height 40
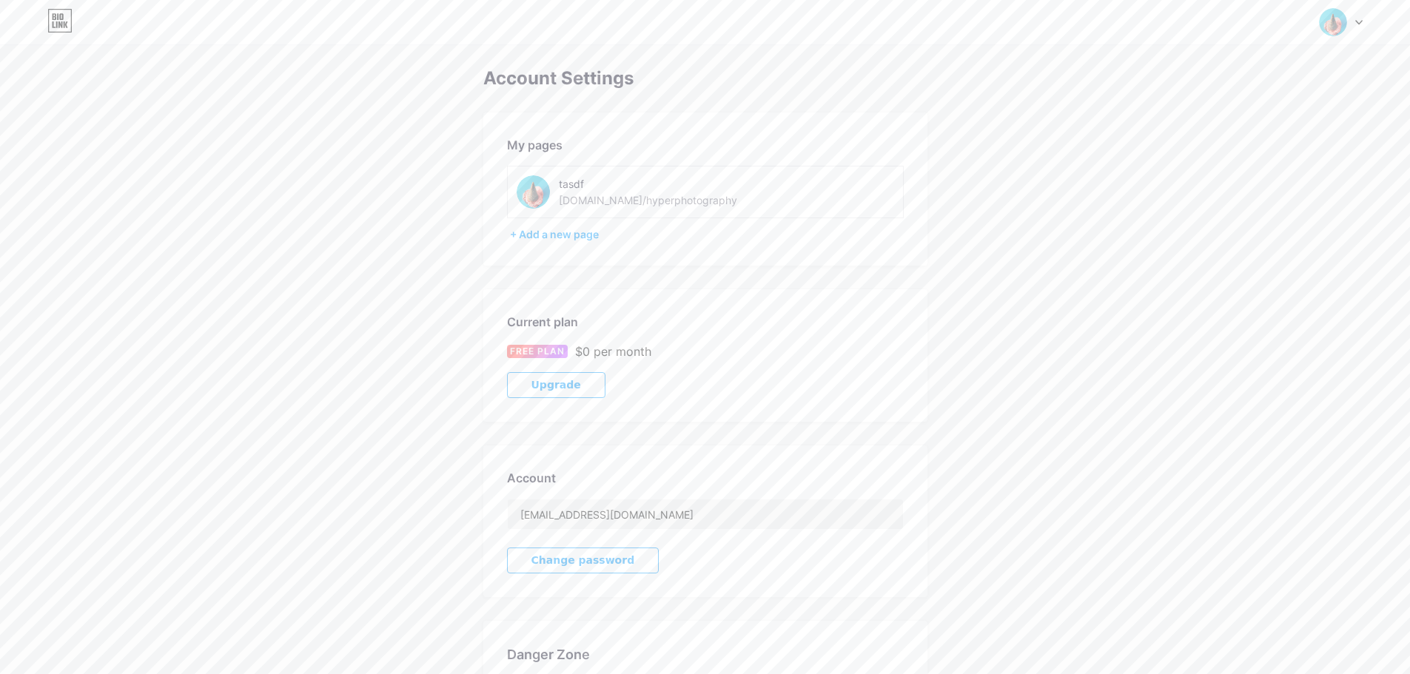
click at [1345, 21] on img at bounding box center [1333, 22] width 28 height 28
click at [1229, 169] on link "Dashboard" at bounding box center [1270, 168] width 184 height 40
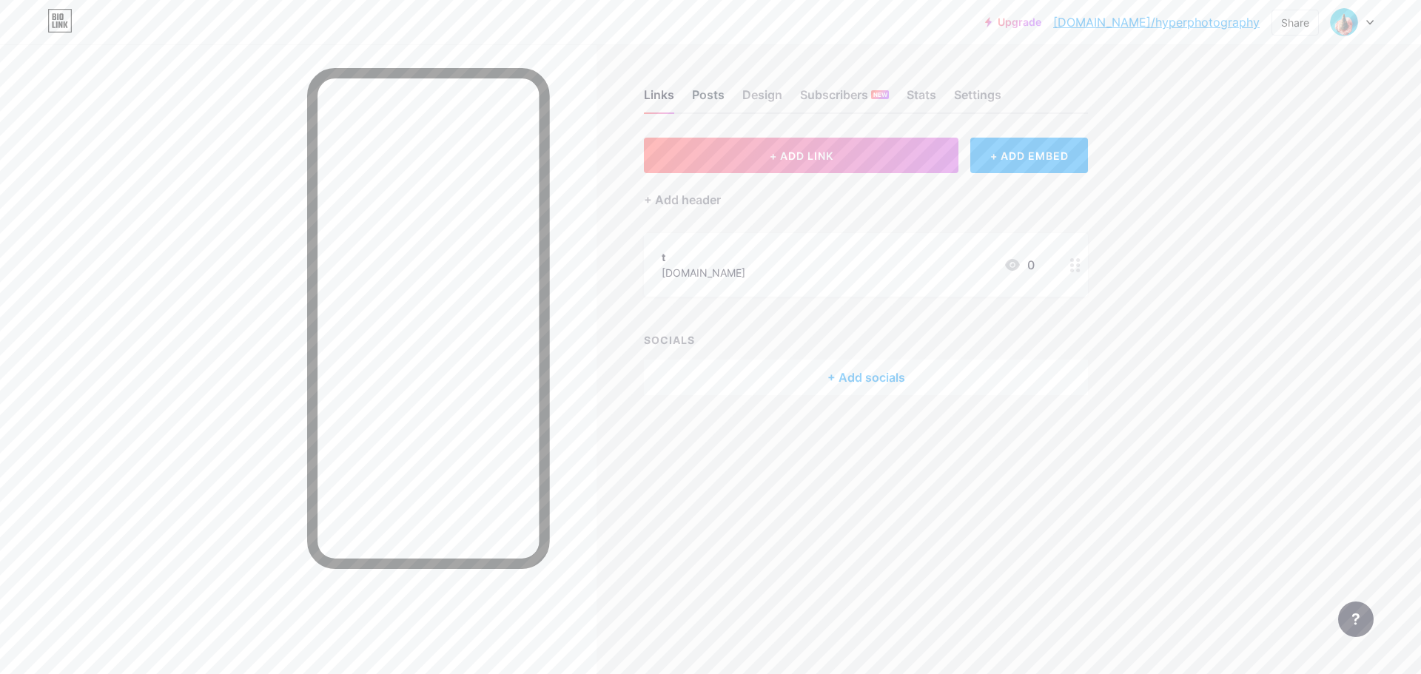
click at [707, 96] on div "Posts" at bounding box center [708, 99] width 33 height 27
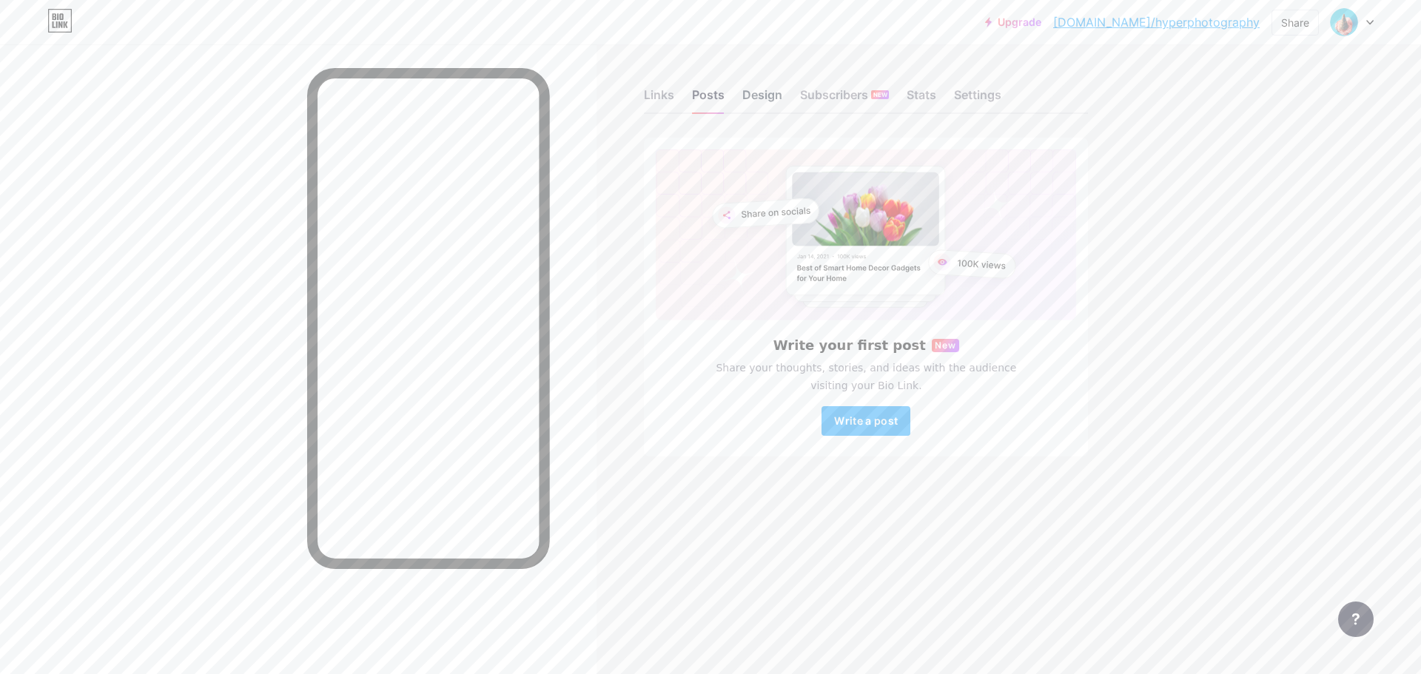
click at [758, 98] on div "Design" at bounding box center [762, 99] width 40 height 27
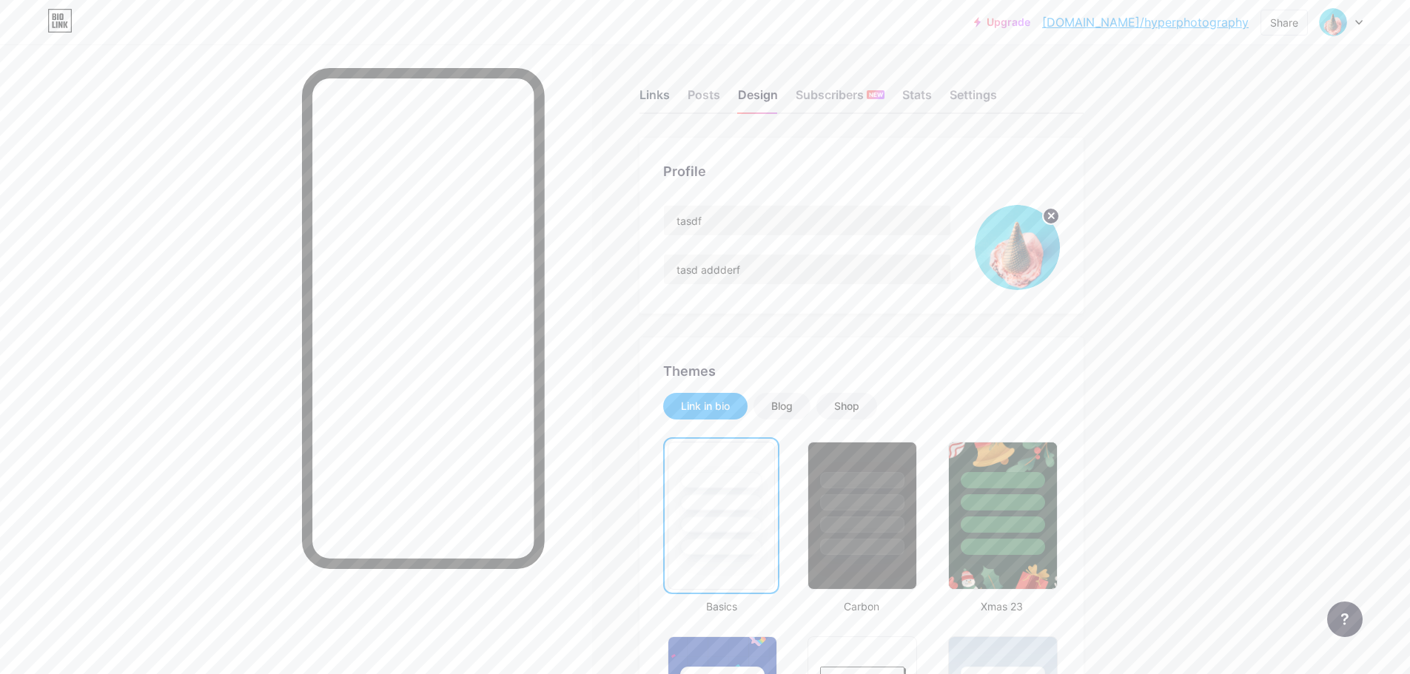
click at [659, 95] on div "Links" at bounding box center [654, 99] width 30 height 27
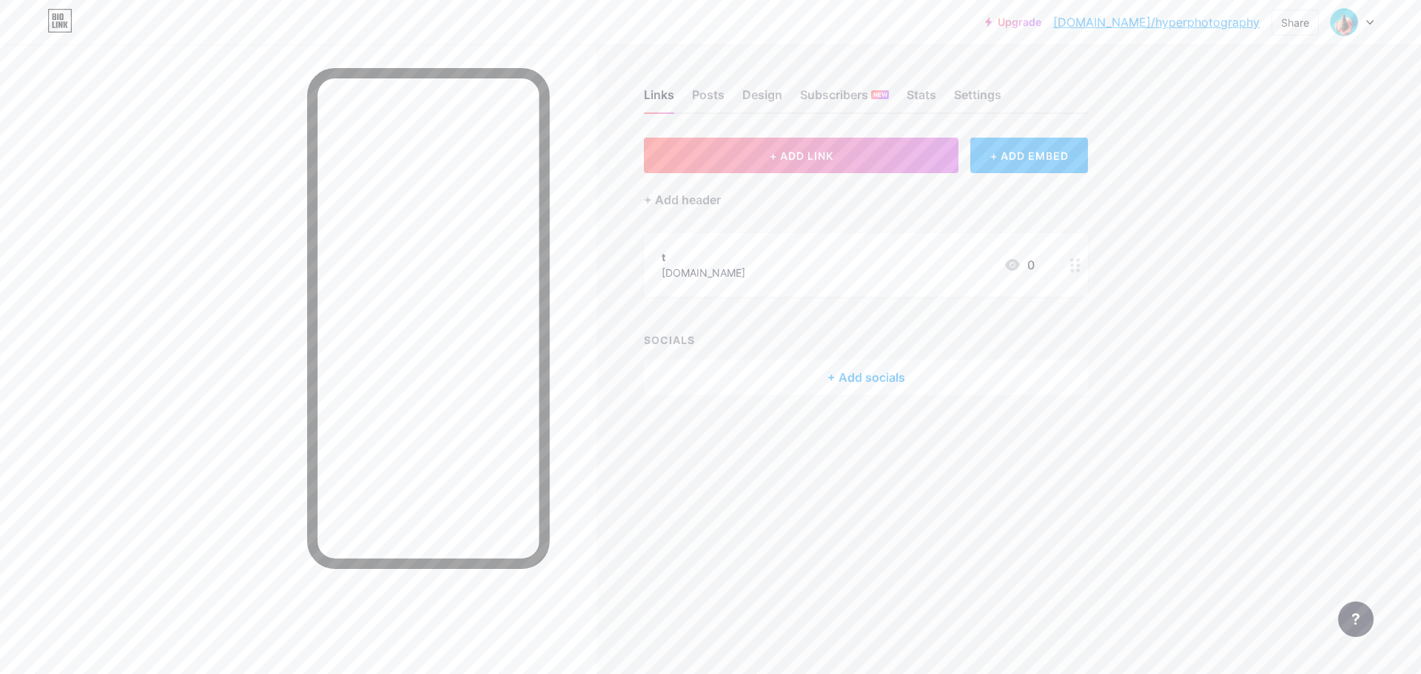
click at [1054, 156] on div "+ ADD EMBED" at bounding box center [1029, 156] width 118 height 36
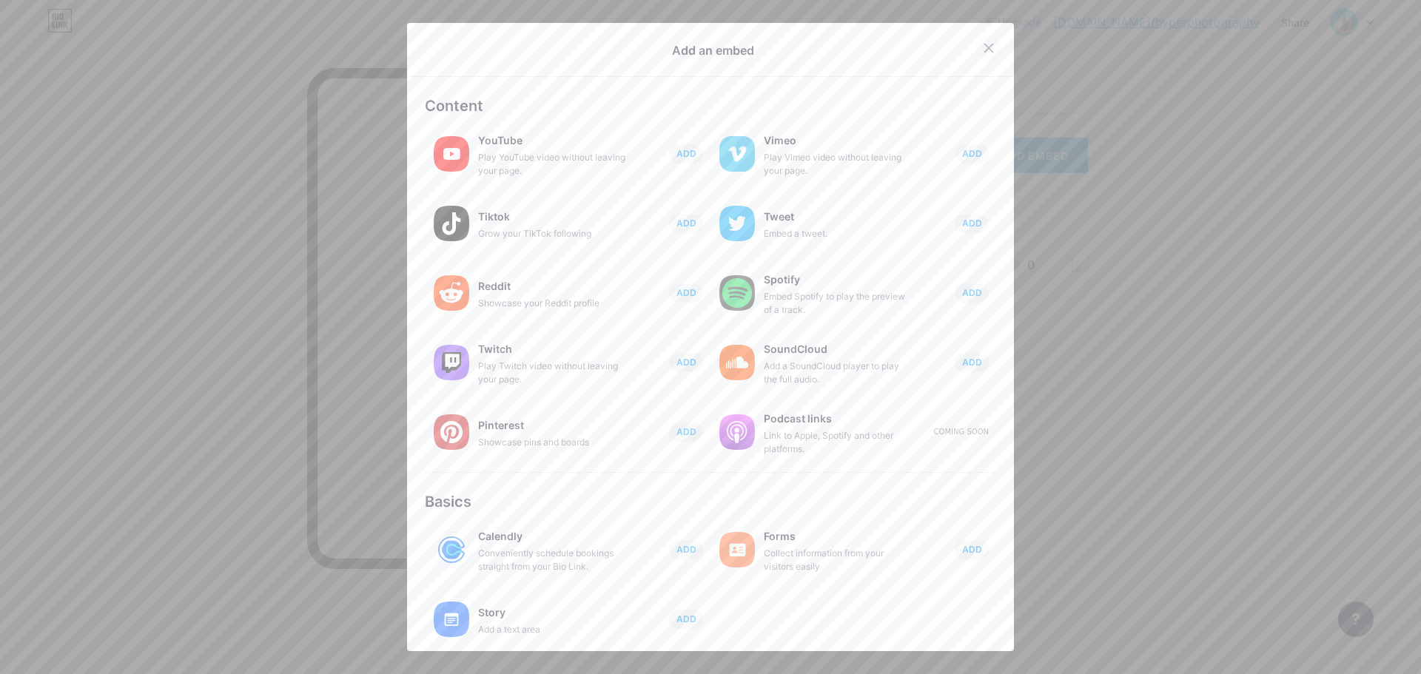
click at [983, 48] on icon at bounding box center [989, 48] width 12 height 12
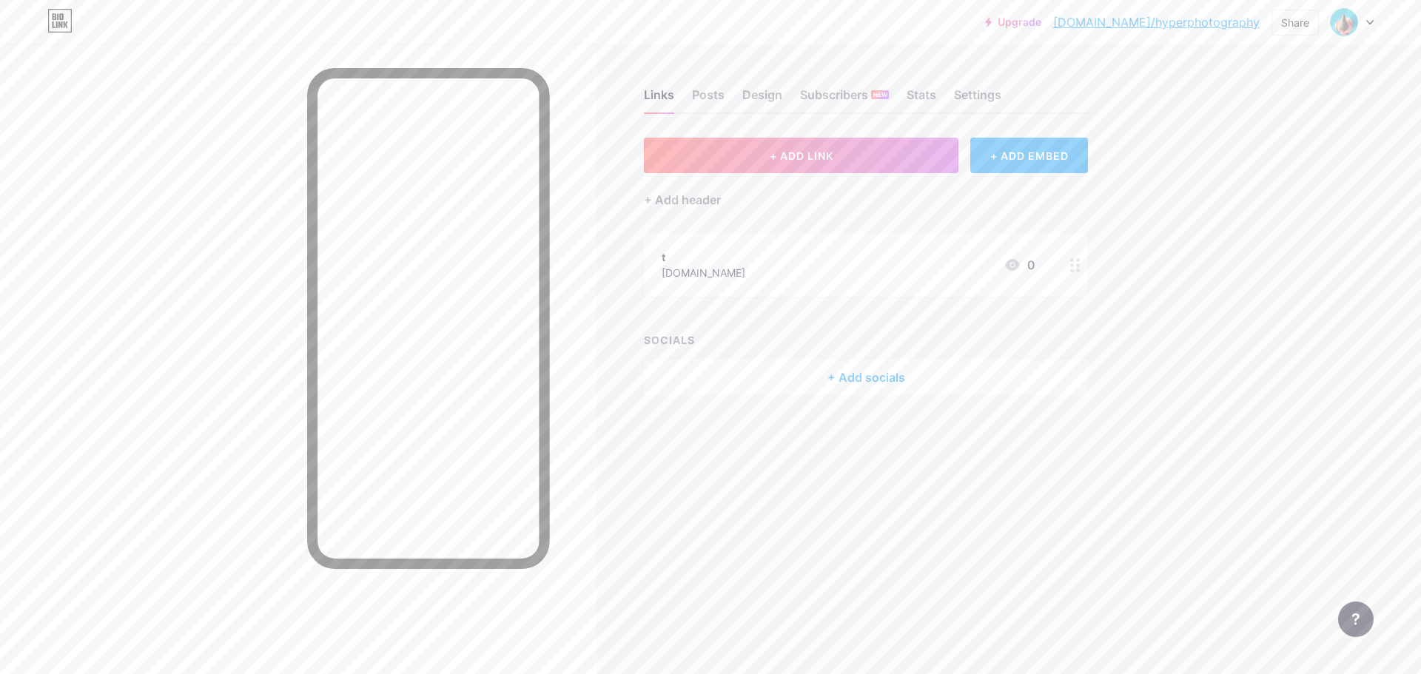
click at [1370, 22] on icon at bounding box center [1369, 22] width 7 height 5
click at [1255, 167] on link "Account settings" at bounding box center [1281, 168] width 184 height 40
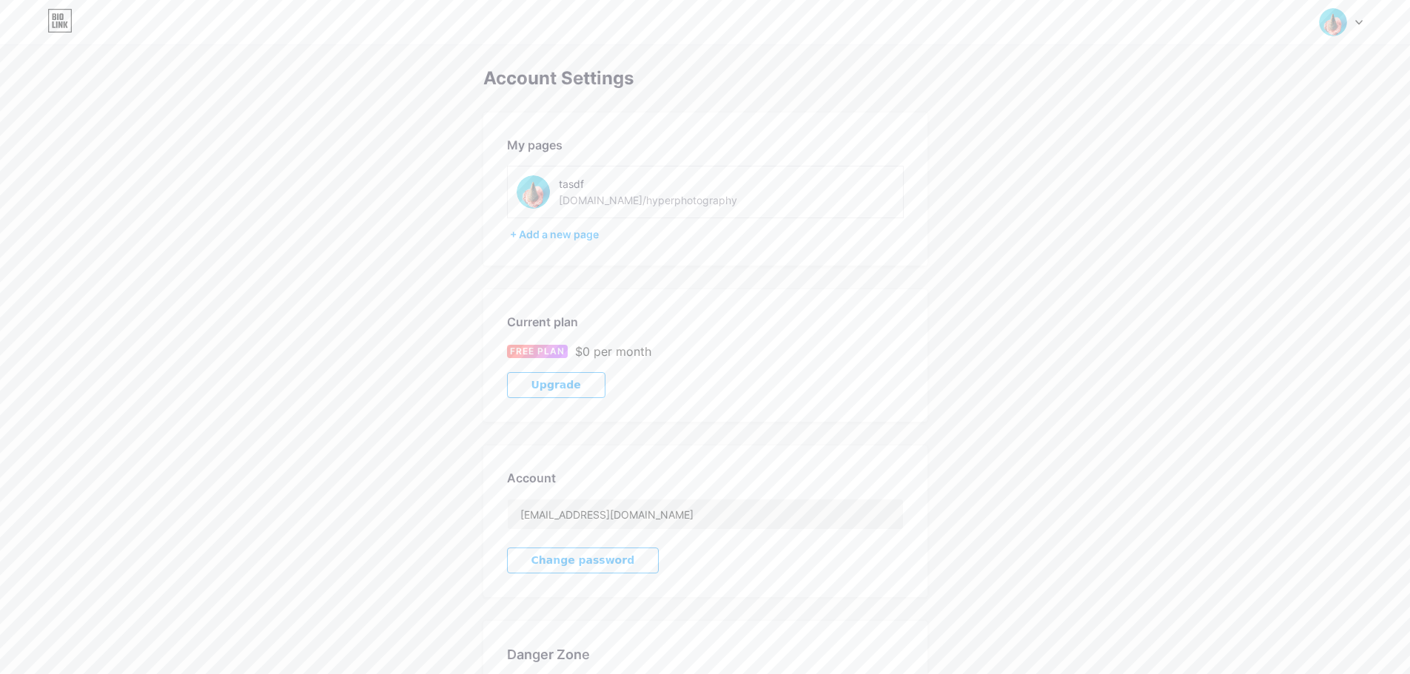
scroll to position [151, 0]
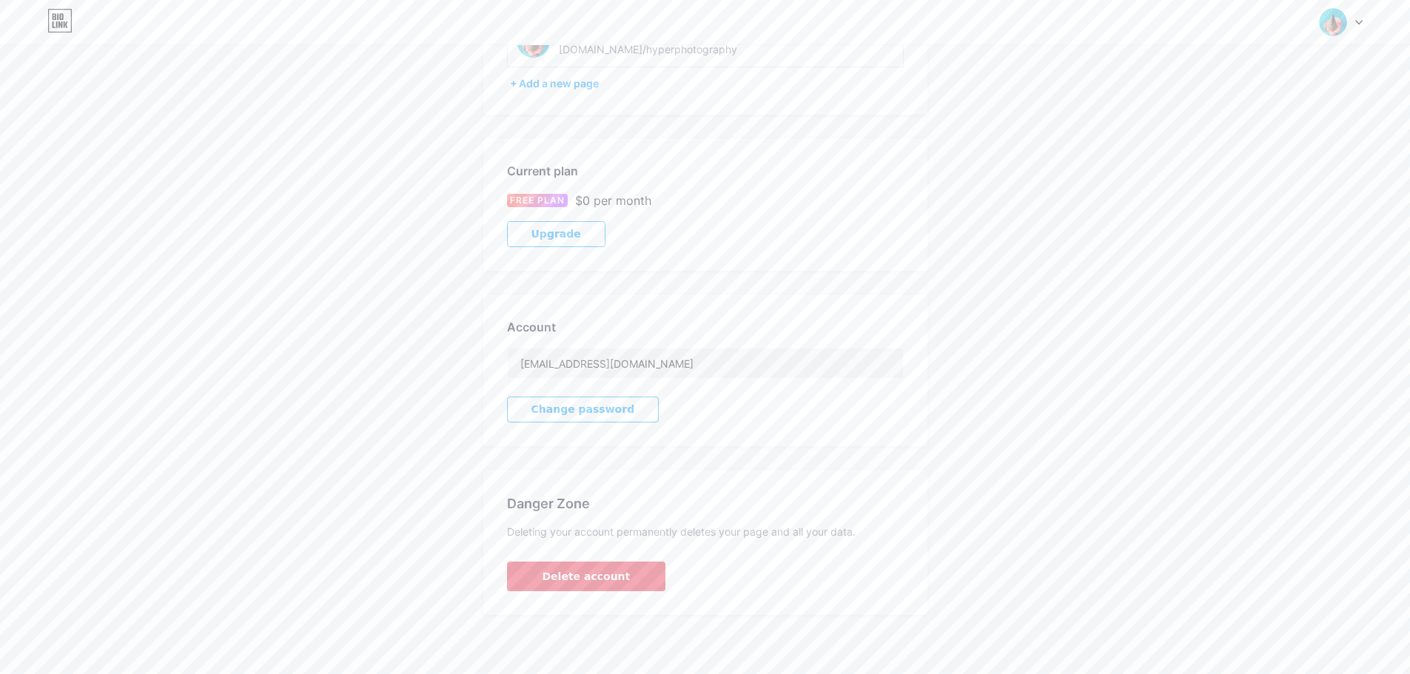
click at [600, 573] on span "Delete account" at bounding box center [586, 577] width 88 height 16
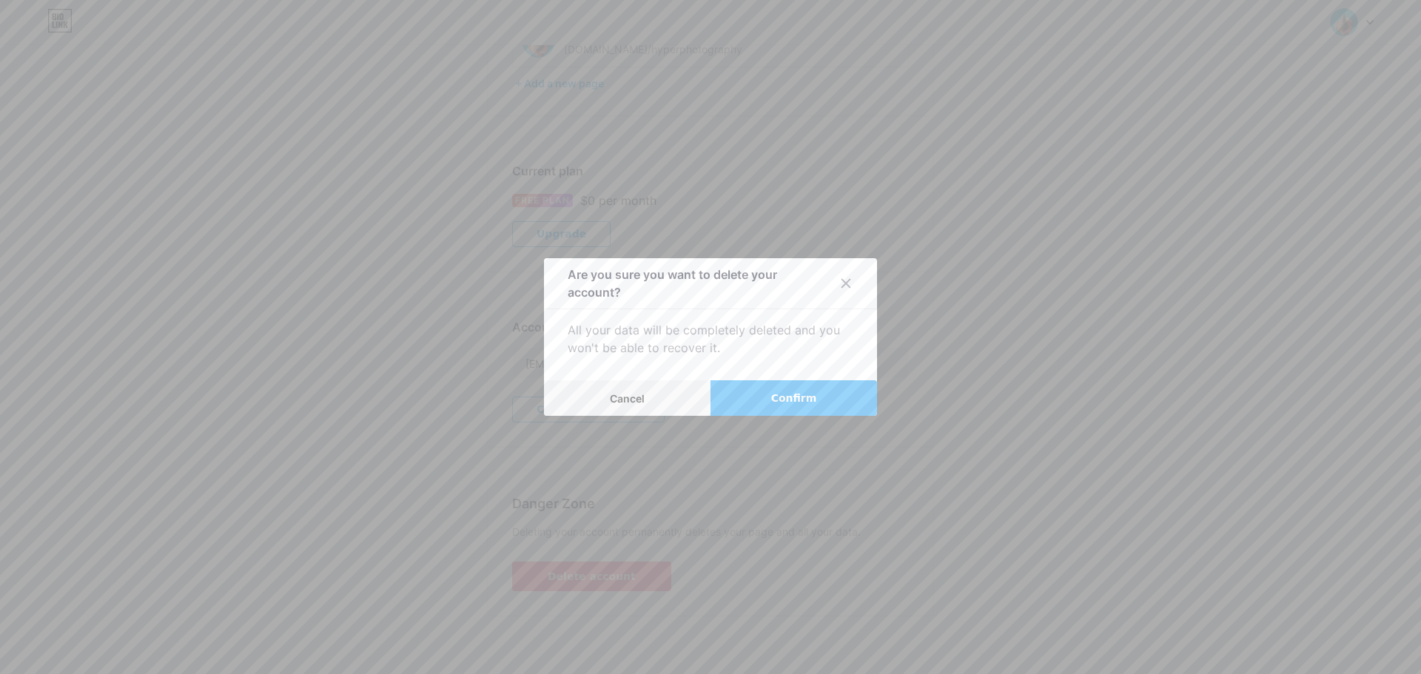
click at [790, 391] on span "Confirm" at bounding box center [794, 399] width 46 height 16
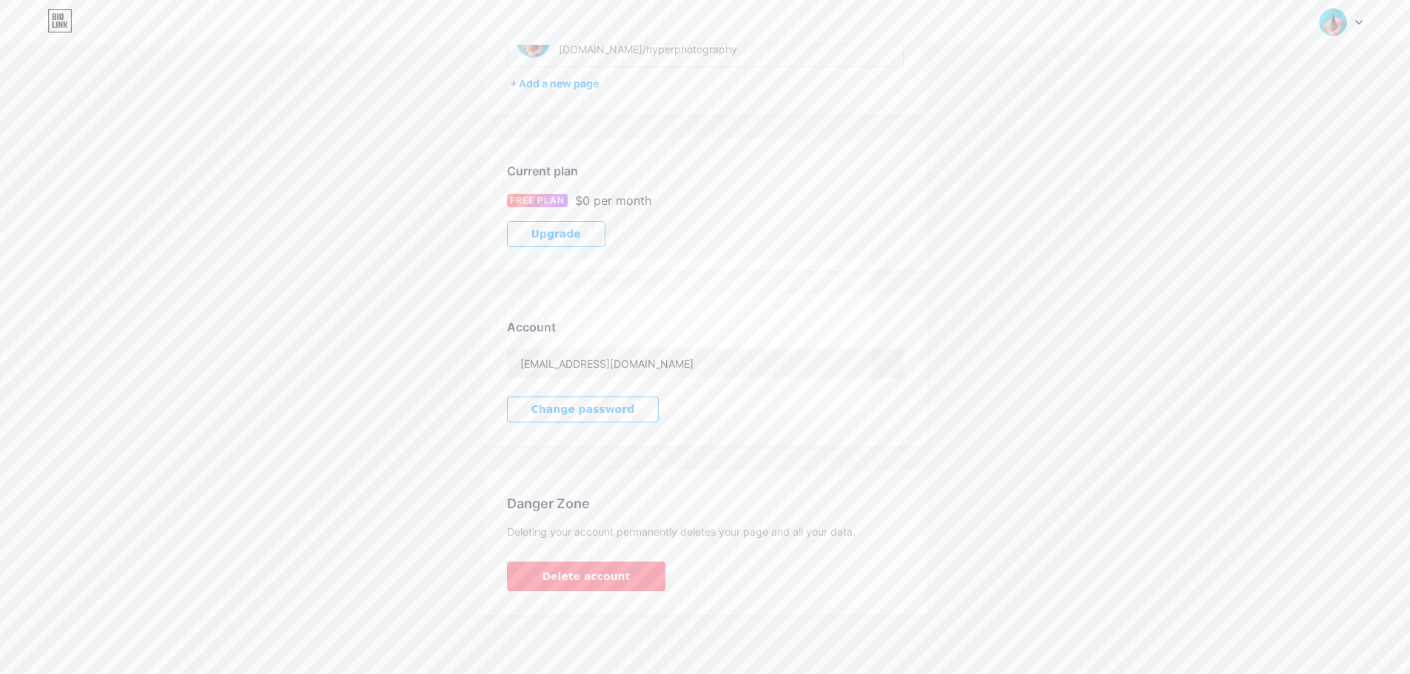
click at [824, 397] on button "Save" at bounding box center [705, 398] width 333 height 36
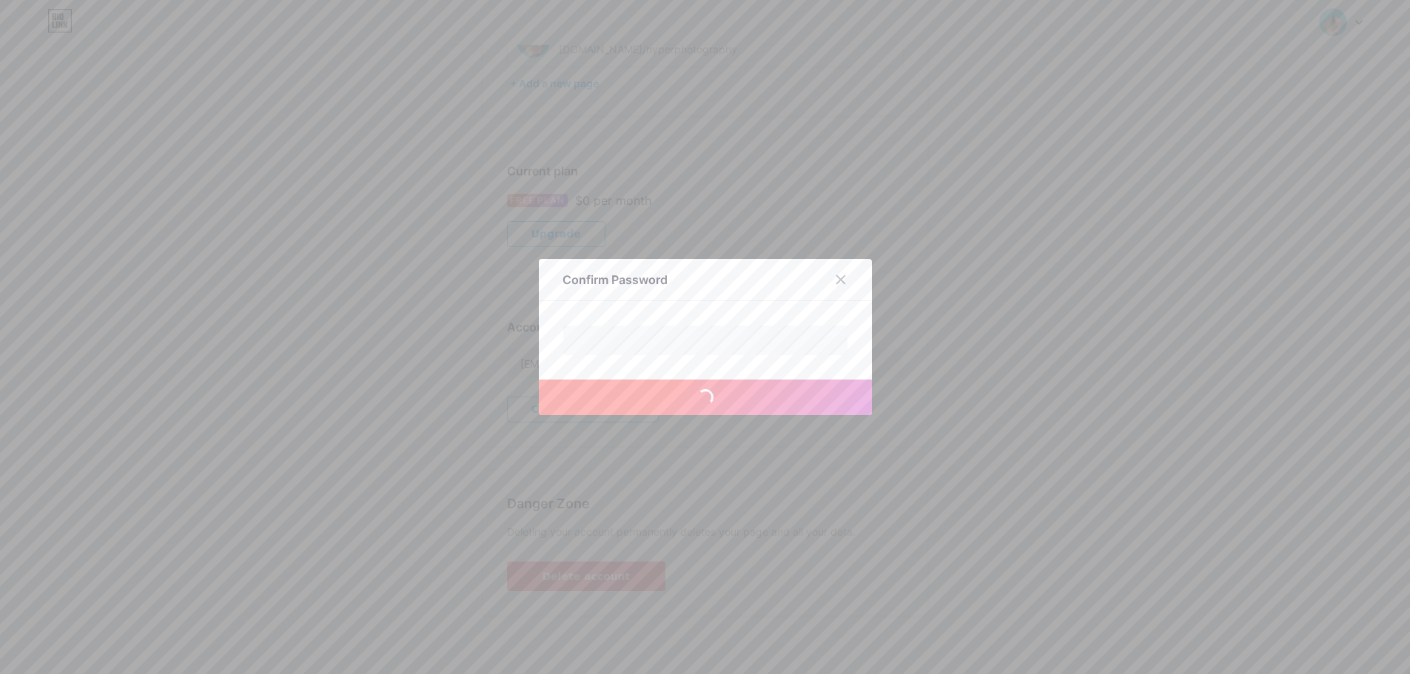
click at [819, 395] on button "Save" at bounding box center [705, 398] width 333 height 36
